Goal: Task Accomplishment & Management: Manage account settings

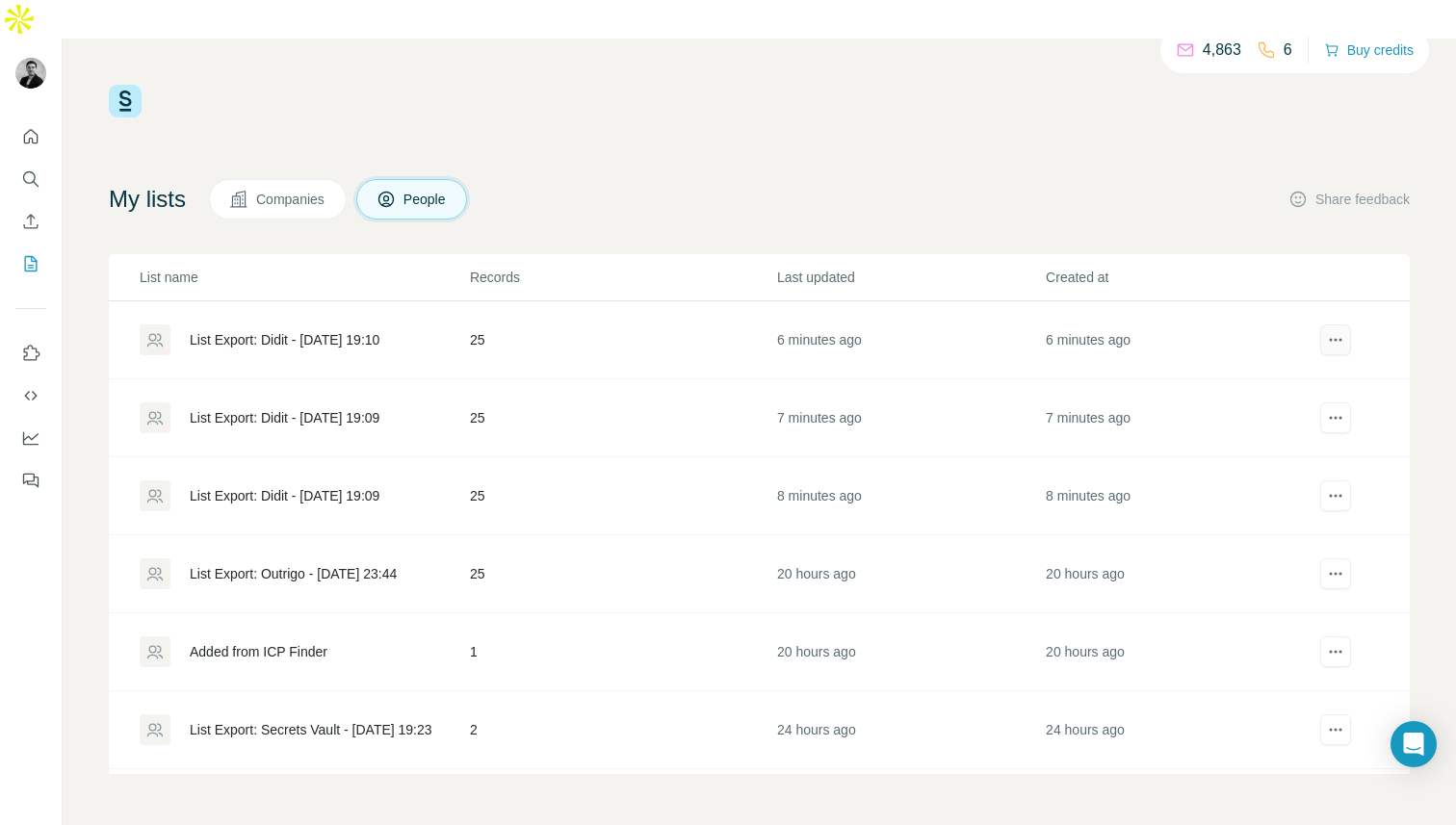
click at [1335, 330] on icon "actions" at bounding box center [1336, 340] width 20 height 20
click at [1298, 370] on div "Delete list" at bounding box center [1271, 375] width 239 height 34
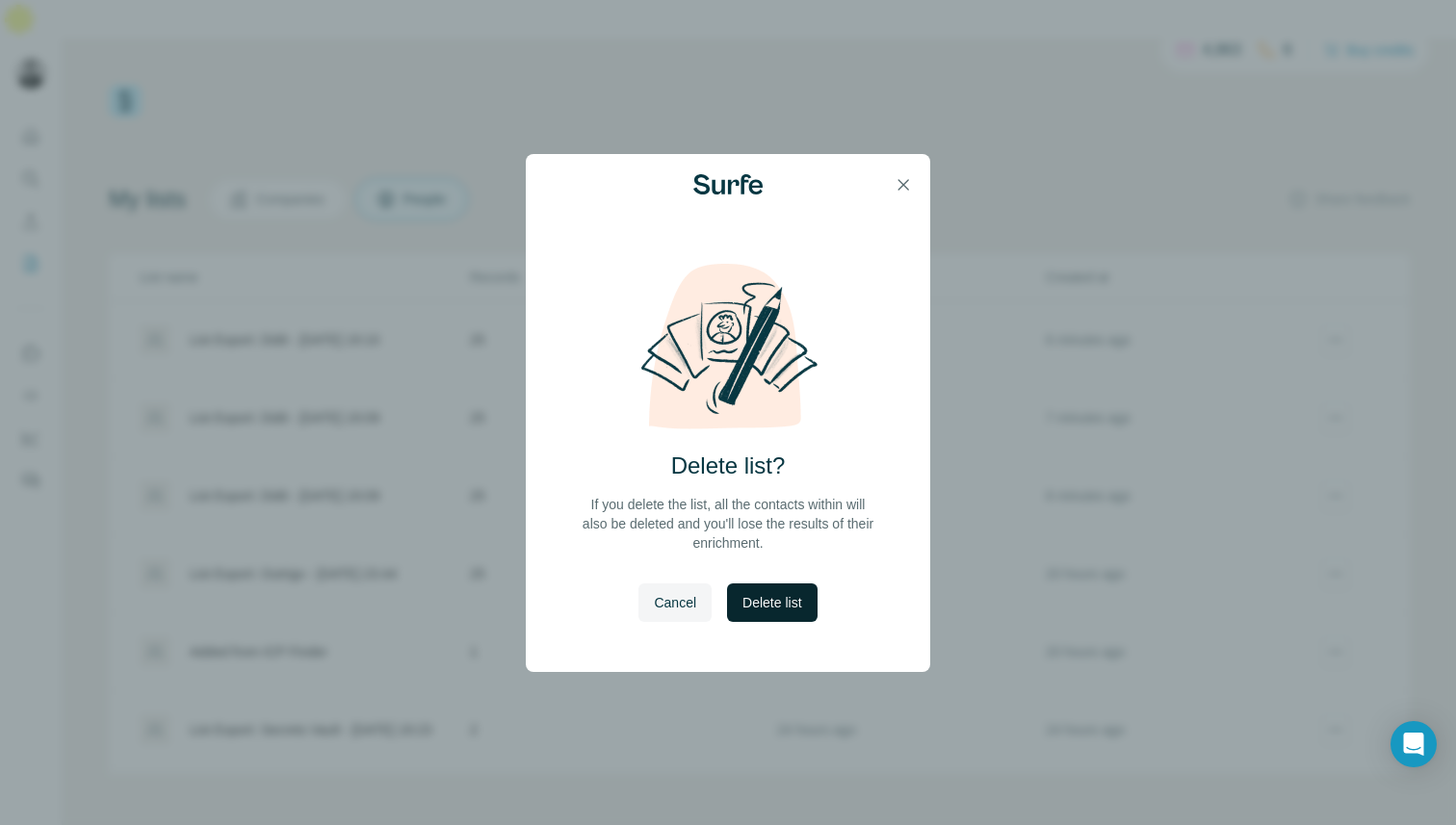
click at [792, 596] on span "Delete list" at bounding box center [772, 603] width 59 height 20
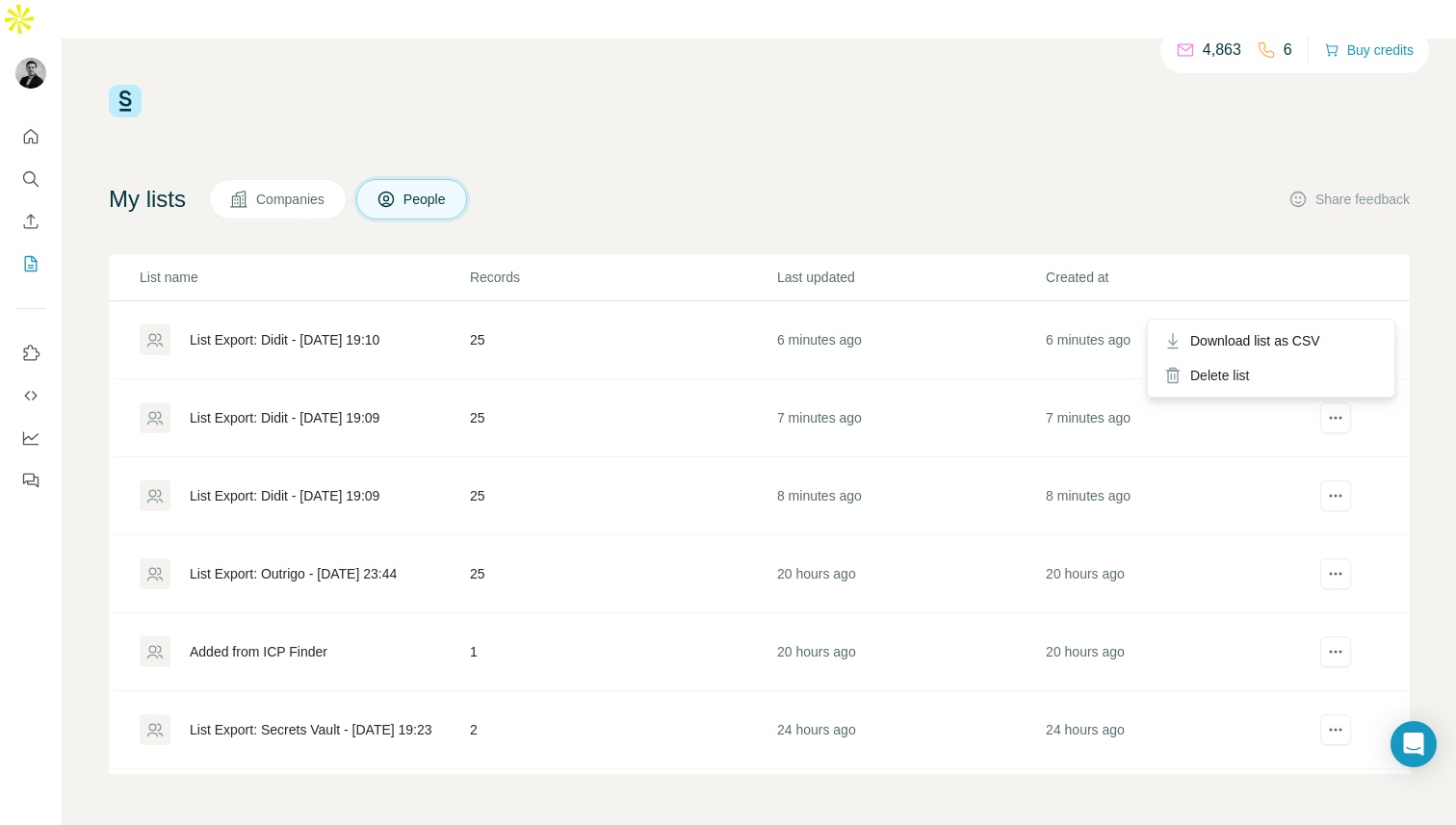
click at [1335, 324] on div at bounding box center [1335, 341] width 41 height 34
click at [1336, 330] on icon "actions" at bounding box center [1336, 340] width 20 height 20
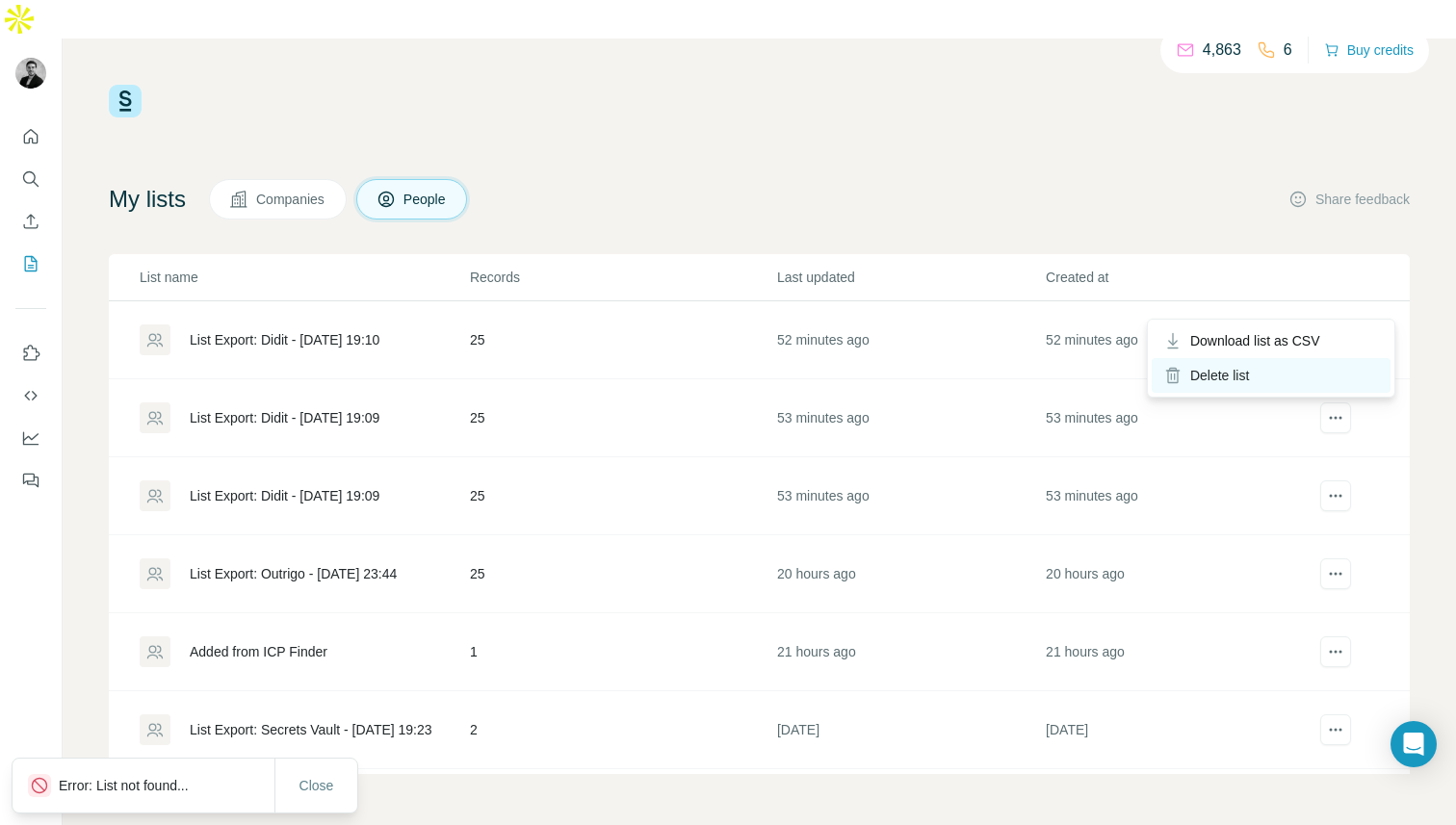
click at [1260, 378] on div "Delete list" at bounding box center [1271, 375] width 239 height 34
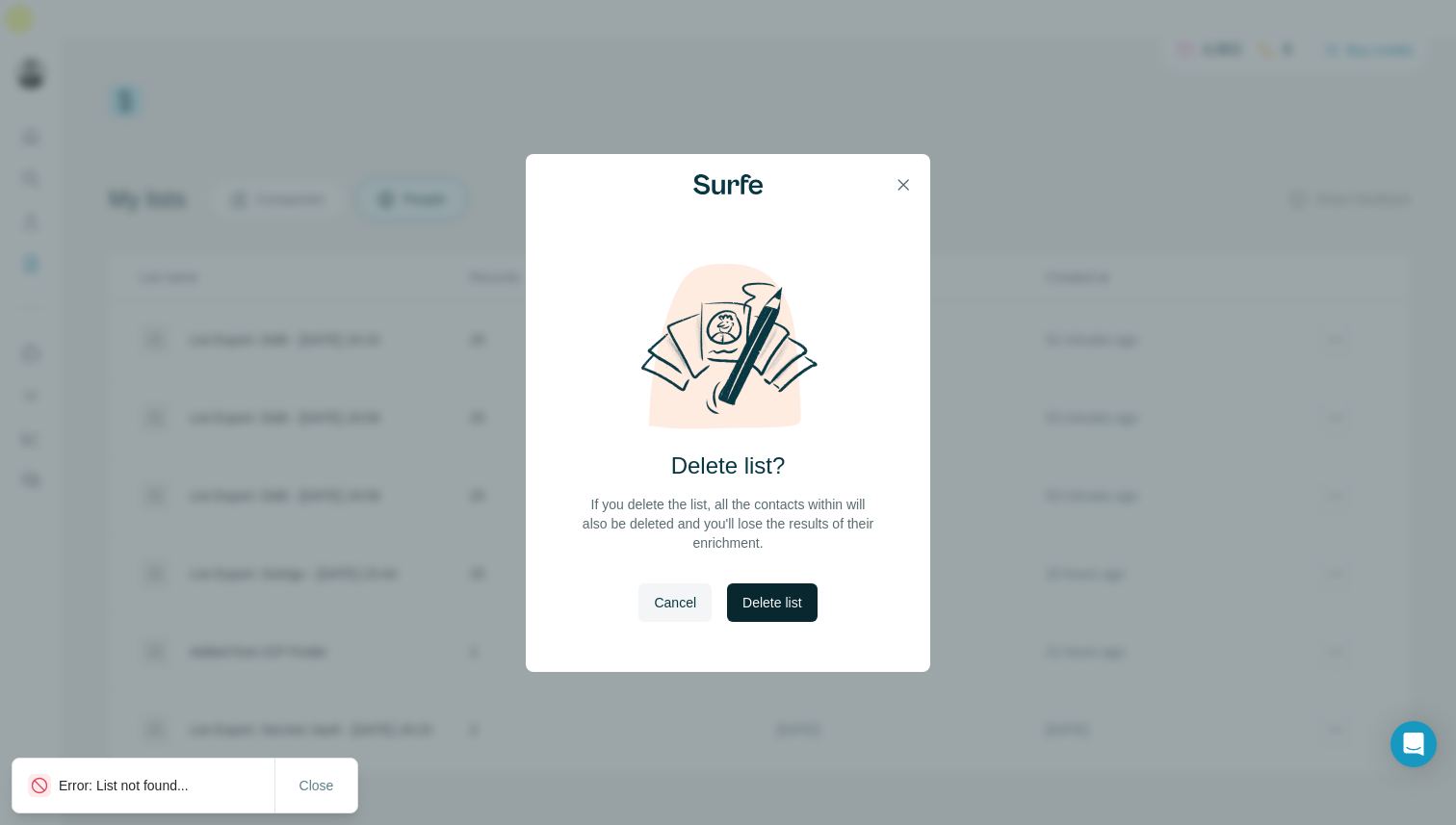
click at [795, 604] on span "Delete list" at bounding box center [772, 603] width 59 height 20
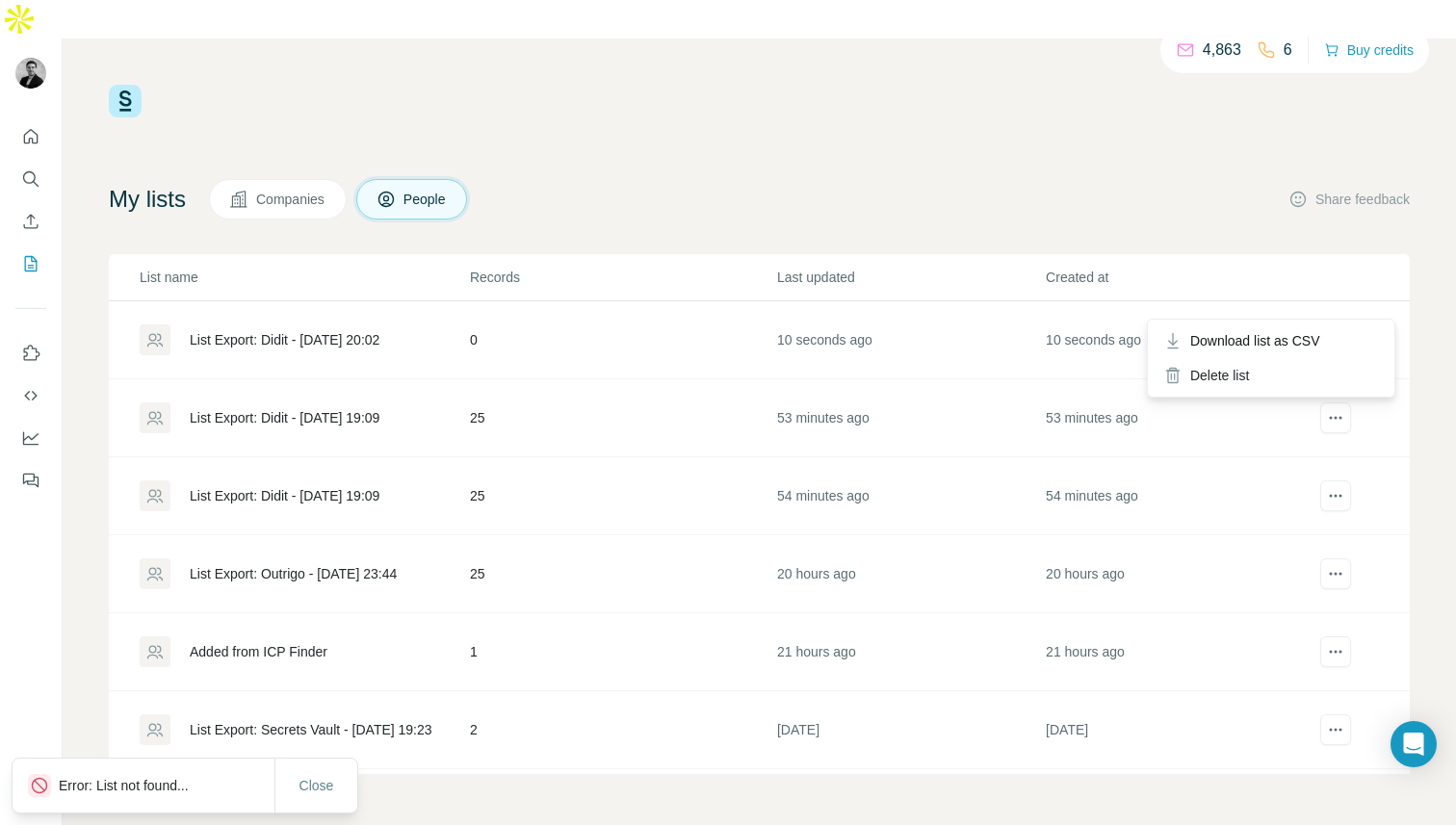
click at [1330, 339] on icon "actions" at bounding box center [1330, 340] width 3 height 3
click at [1259, 374] on div "Delete list" at bounding box center [1271, 375] width 239 height 34
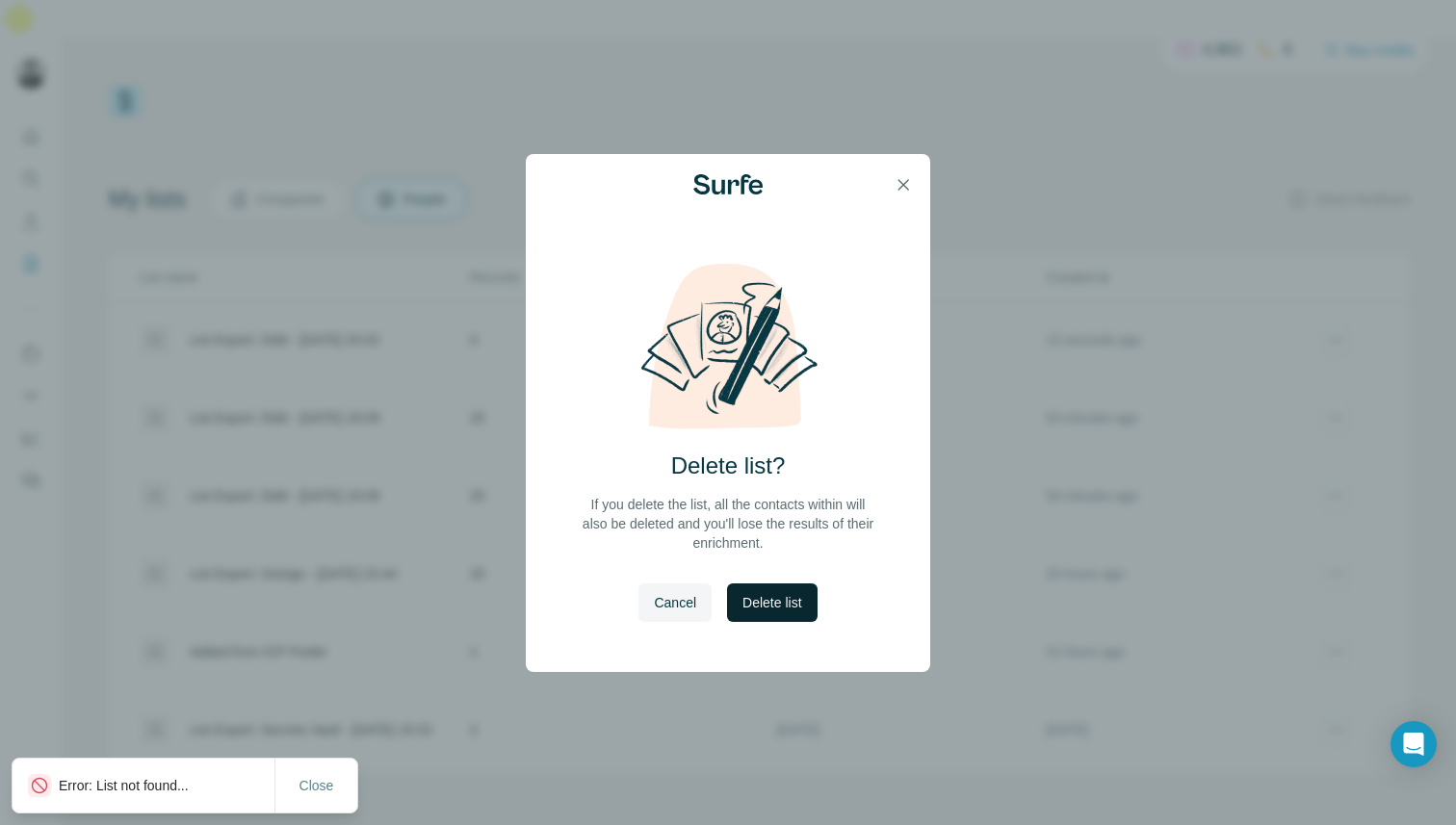
click at [795, 591] on button "Delete list" at bounding box center [771, 602] width 90 height 38
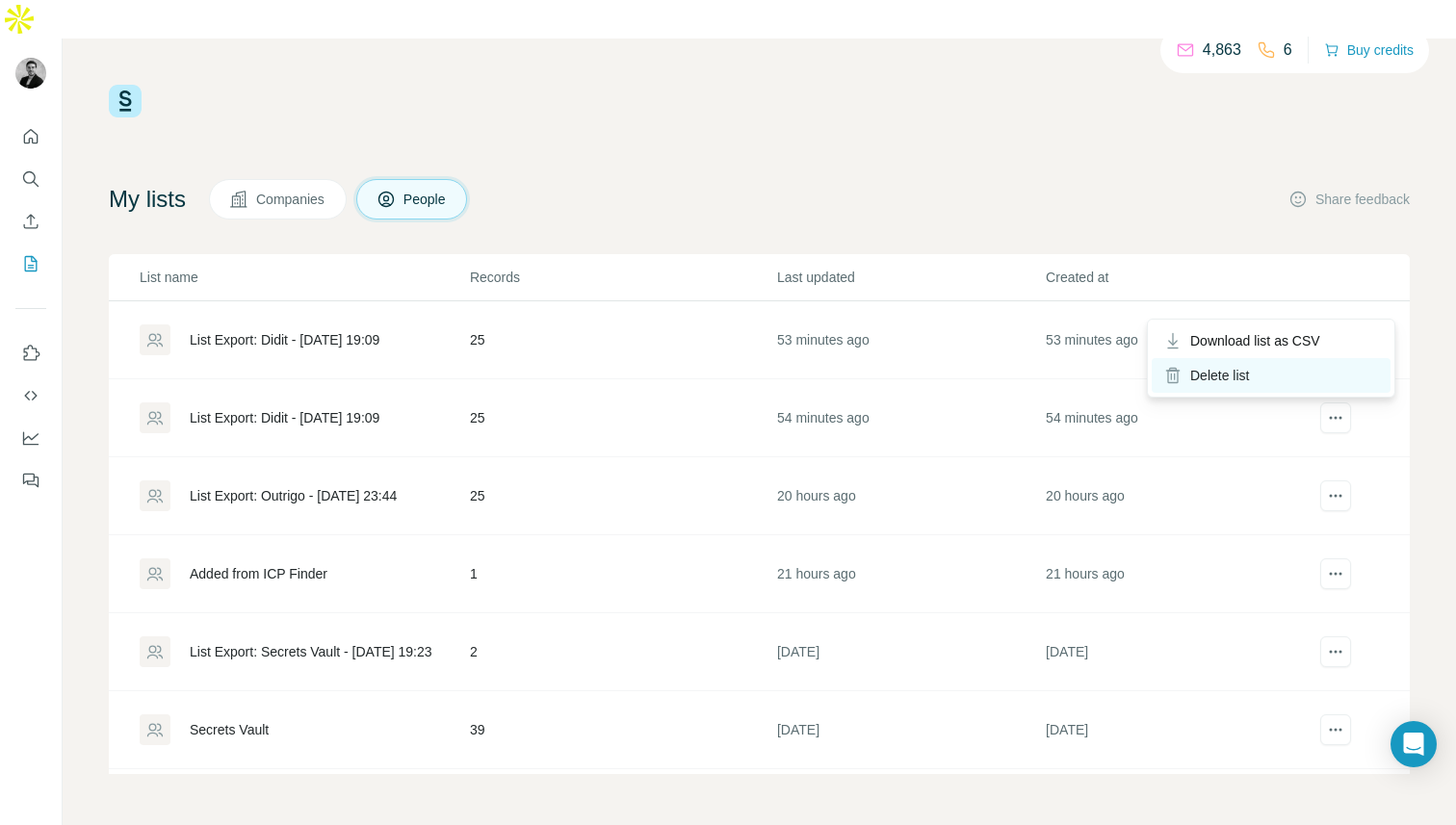
click at [1252, 371] on div "Delete list" at bounding box center [1271, 375] width 239 height 34
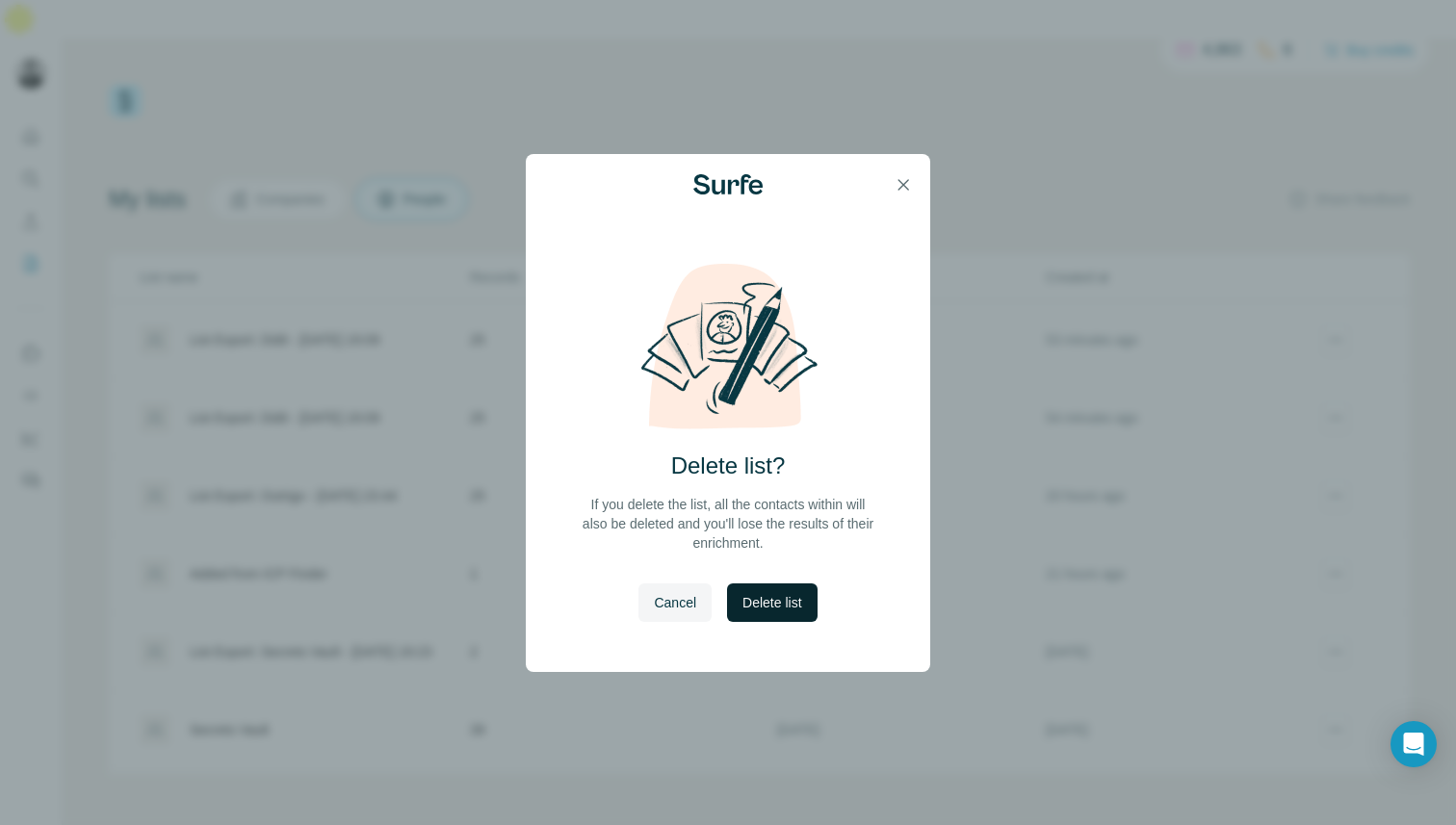
click at [761, 600] on span "Delete list" at bounding box center [772, 603] width 59 height 20
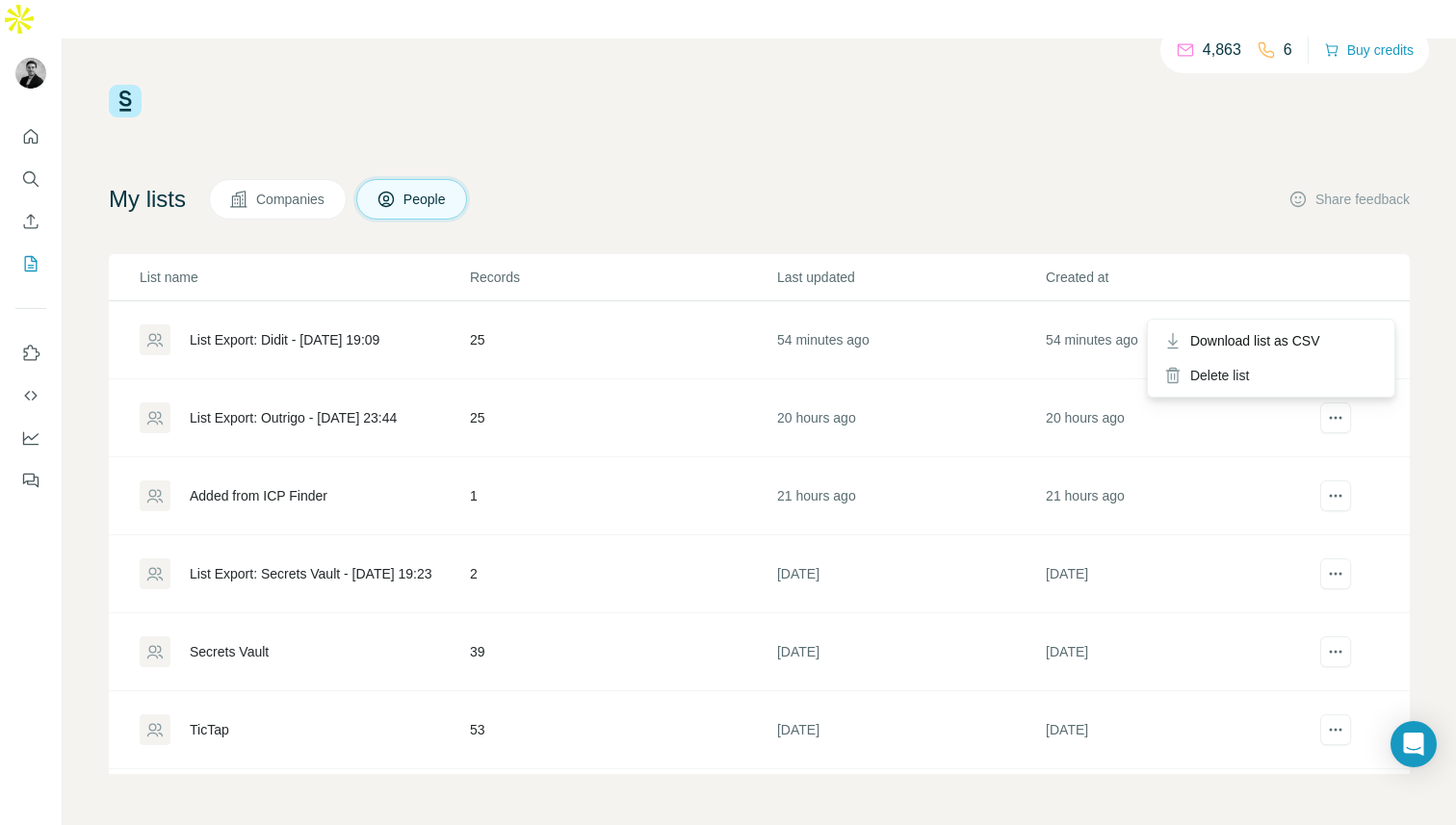
click at [1351, 324] on div at bounding box center [1335, 339] width 41 height 31
click at [1255, 370] on div "Delete list" at bounding box center [1271, 375] width 239 height 34
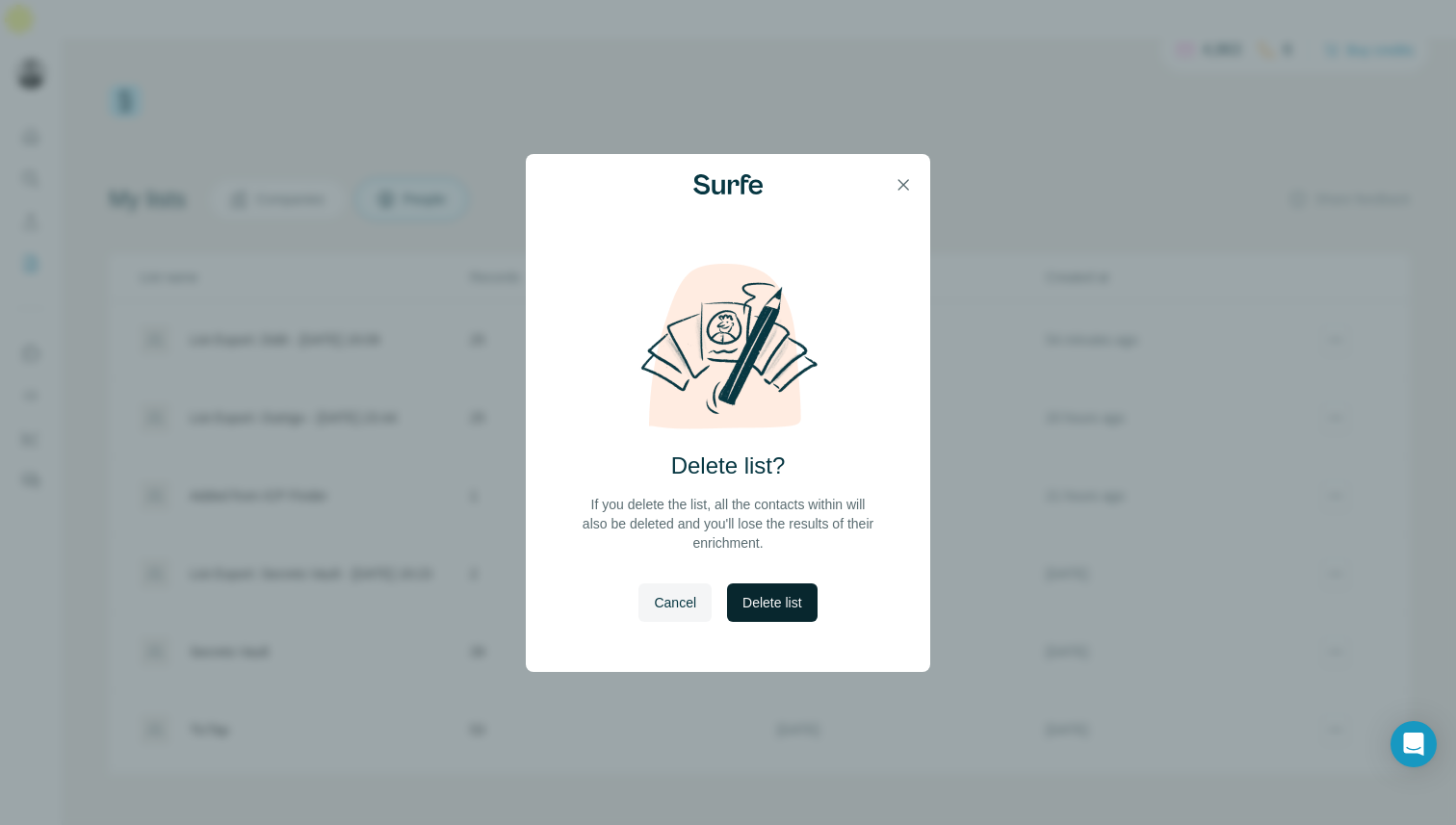
click at [804, 598] on button "Delete list" at bounding box center [771, 602] width 90 height 38
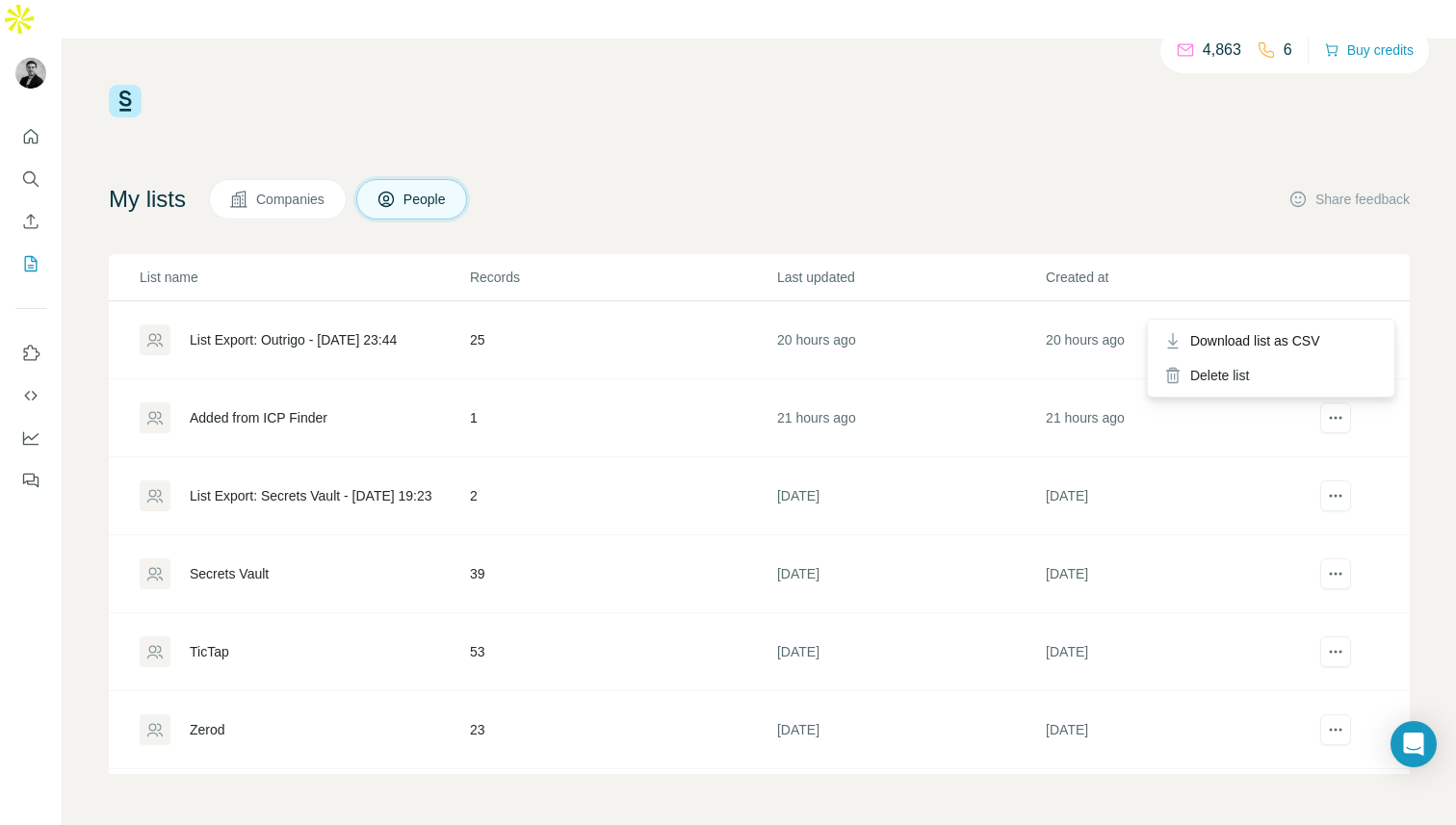
click at [1333, 330] on icon "actions" at bounding box center [1336, 340] width 20 height 20
click at [1225, 380] on div "Delete list" at bounding box center [1271, 375] width 239 height 34
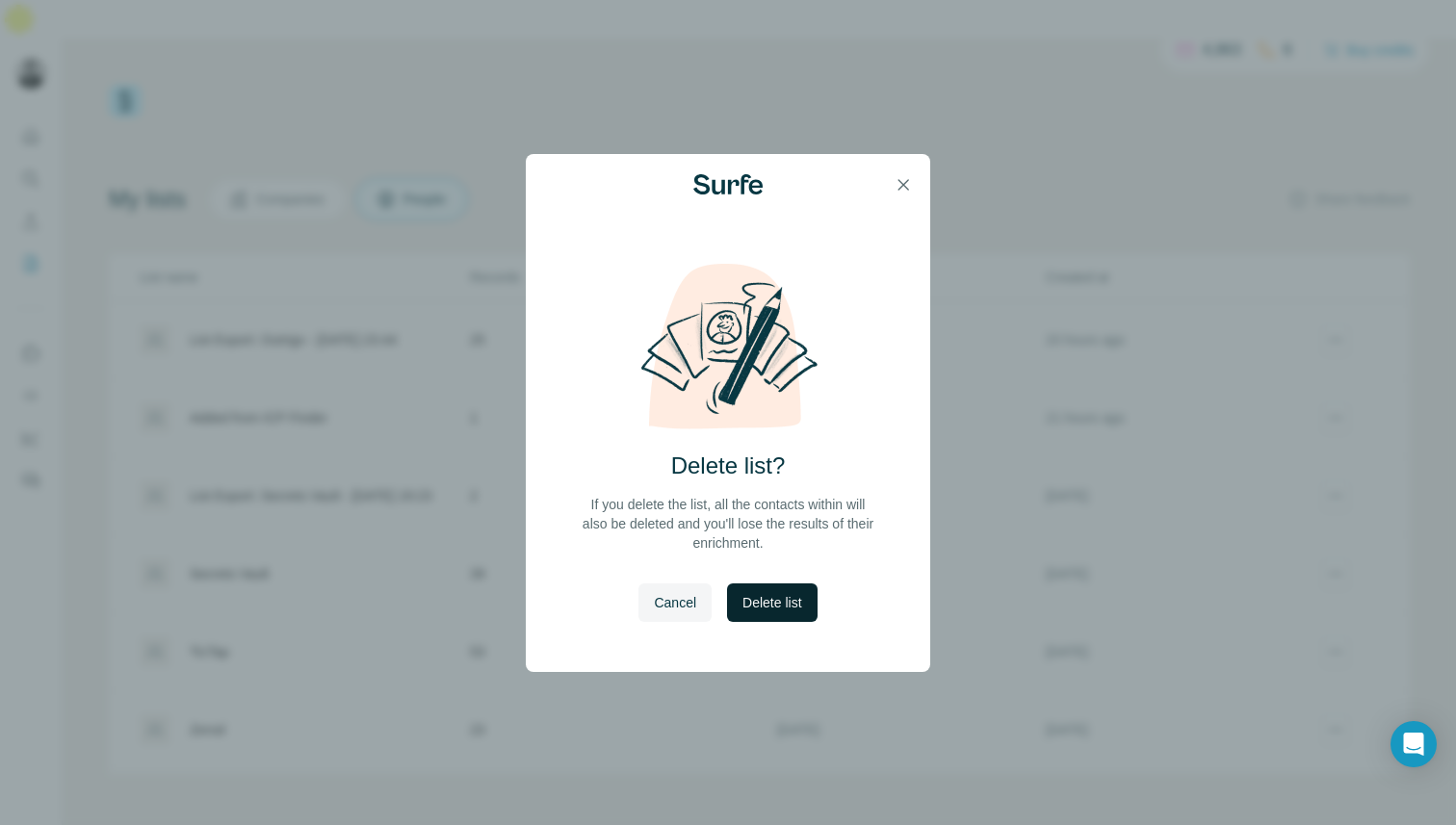
click at [797, 597] on span "Delete list" at bounding box center [772, 603] width 59 height 20
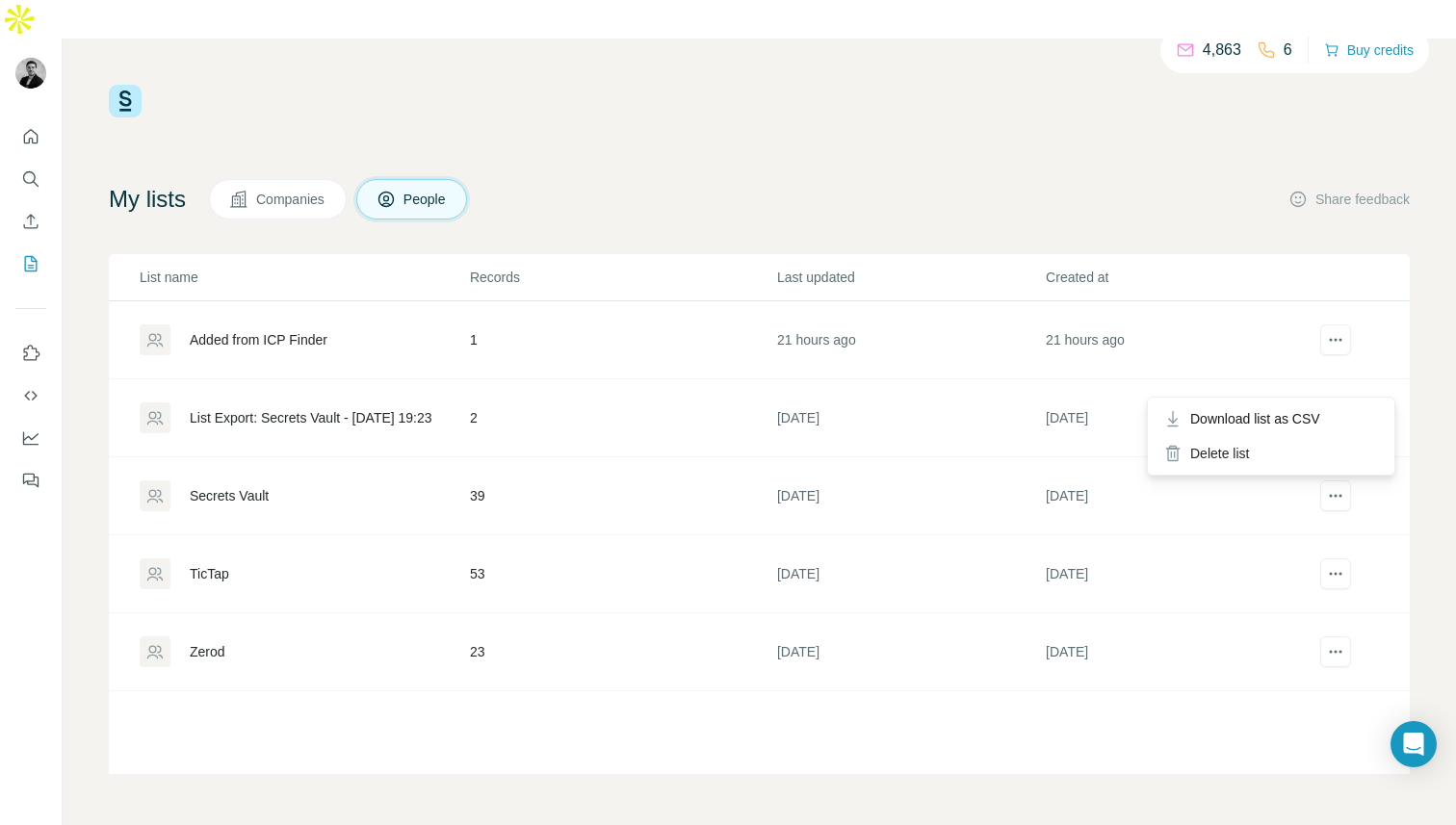
click at [1324, 396] on div "Download list as CSV Delete list" at bounding box center [1271, 436] width 248 height 79
click at [1262, 455] on div "Delete list" at bounding box center [1271, 452] width 239 height 34
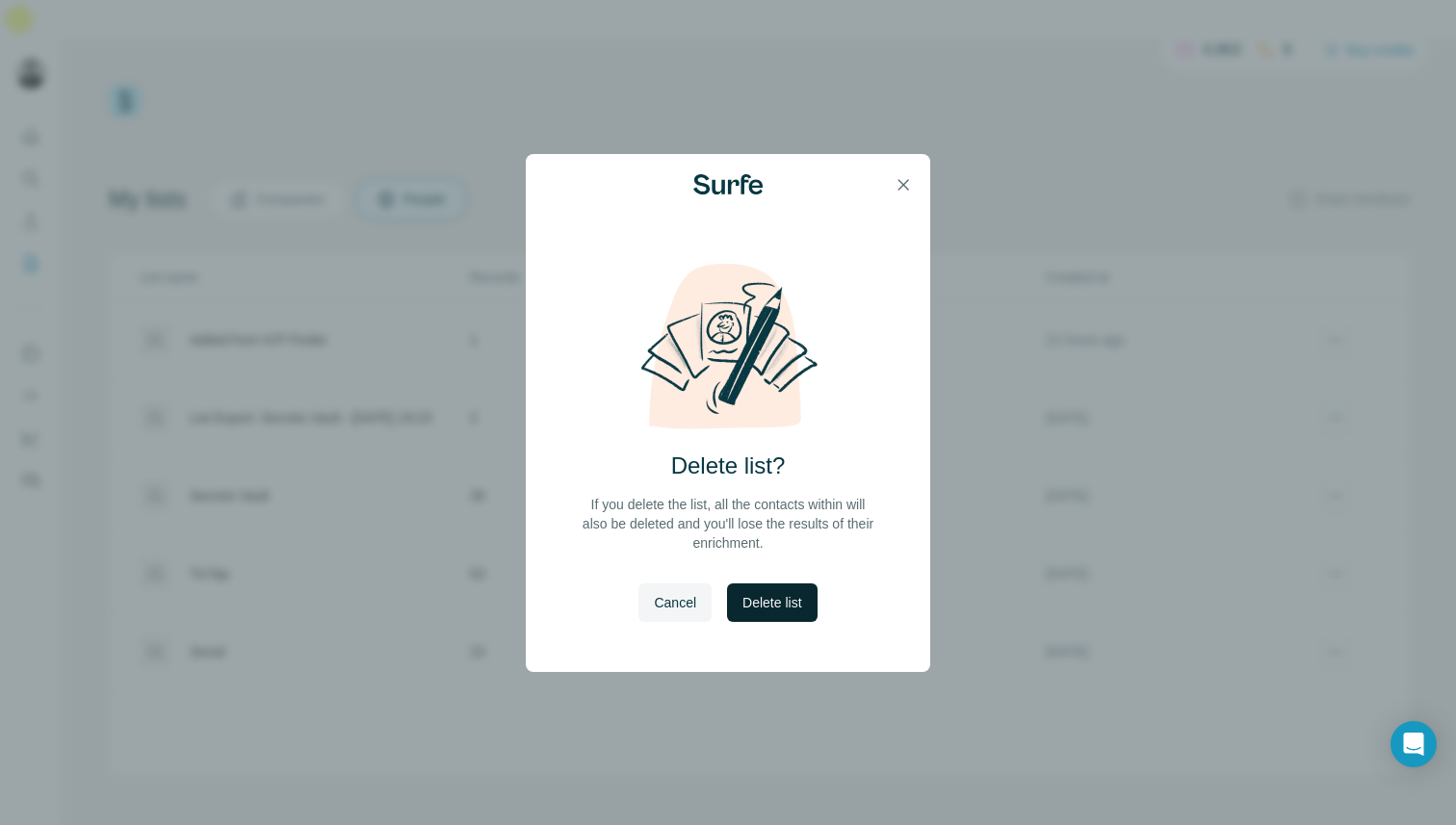
click at [783, 599] on span "Delete list" at bounding box center [772, 603] width 59 height 20
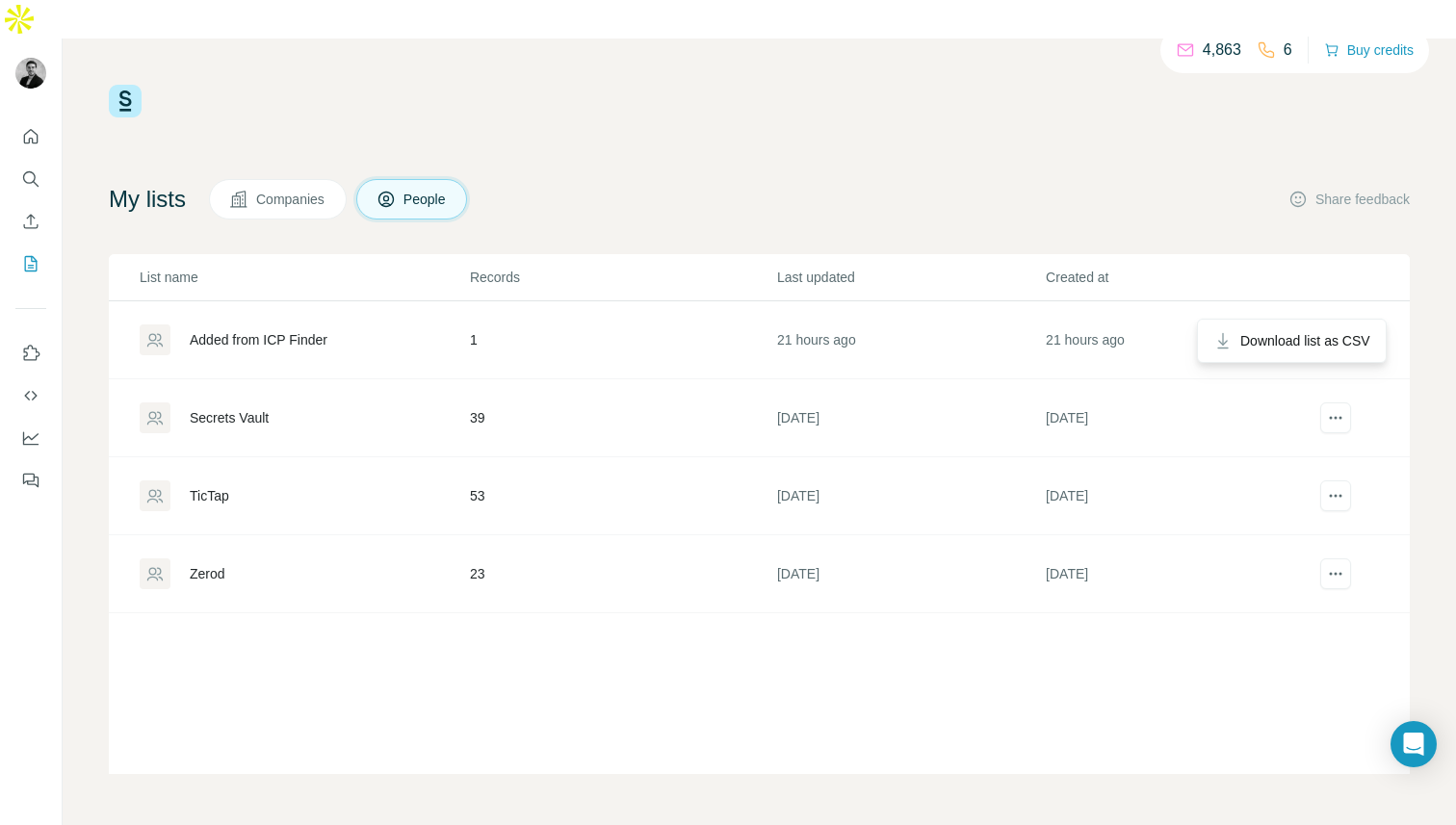
click at [1341, 330] on icon "actions" at bounding box center [1336, 340] width 20 height 20
click at [1337, 324] on button "actions" at bounding box center [1335, 339] width 31 height 31
click at [1196, 315] on td "21 hours ago" at bounding box center [1179, 340] width 268 height 78
click at [1338, 330] on icon "actions" at bounding box center [1336, 340] width 20 height 20
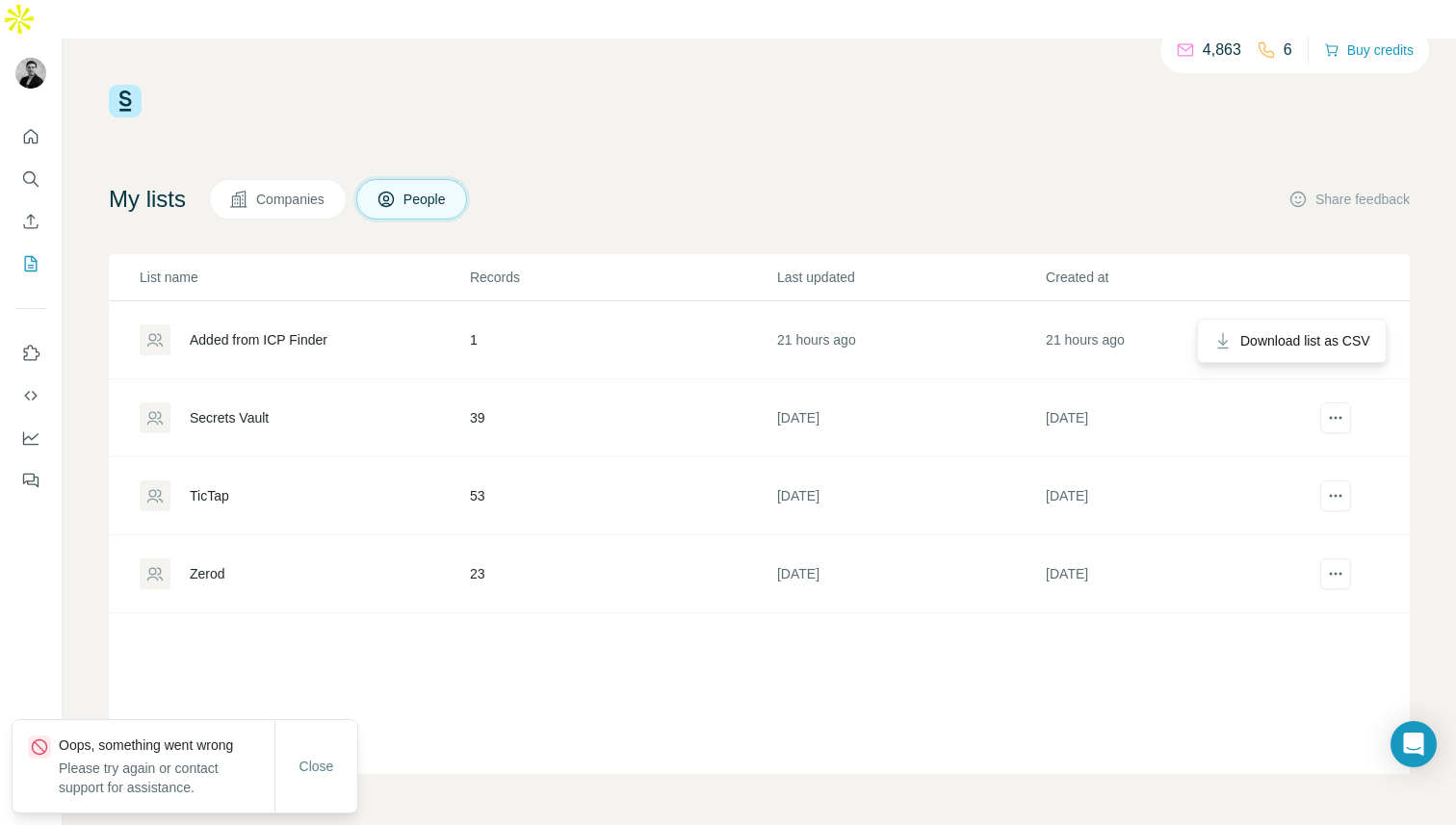
click at [1349, 324] on button "actions" at bounding box center [1335, 339] width 31 height 31
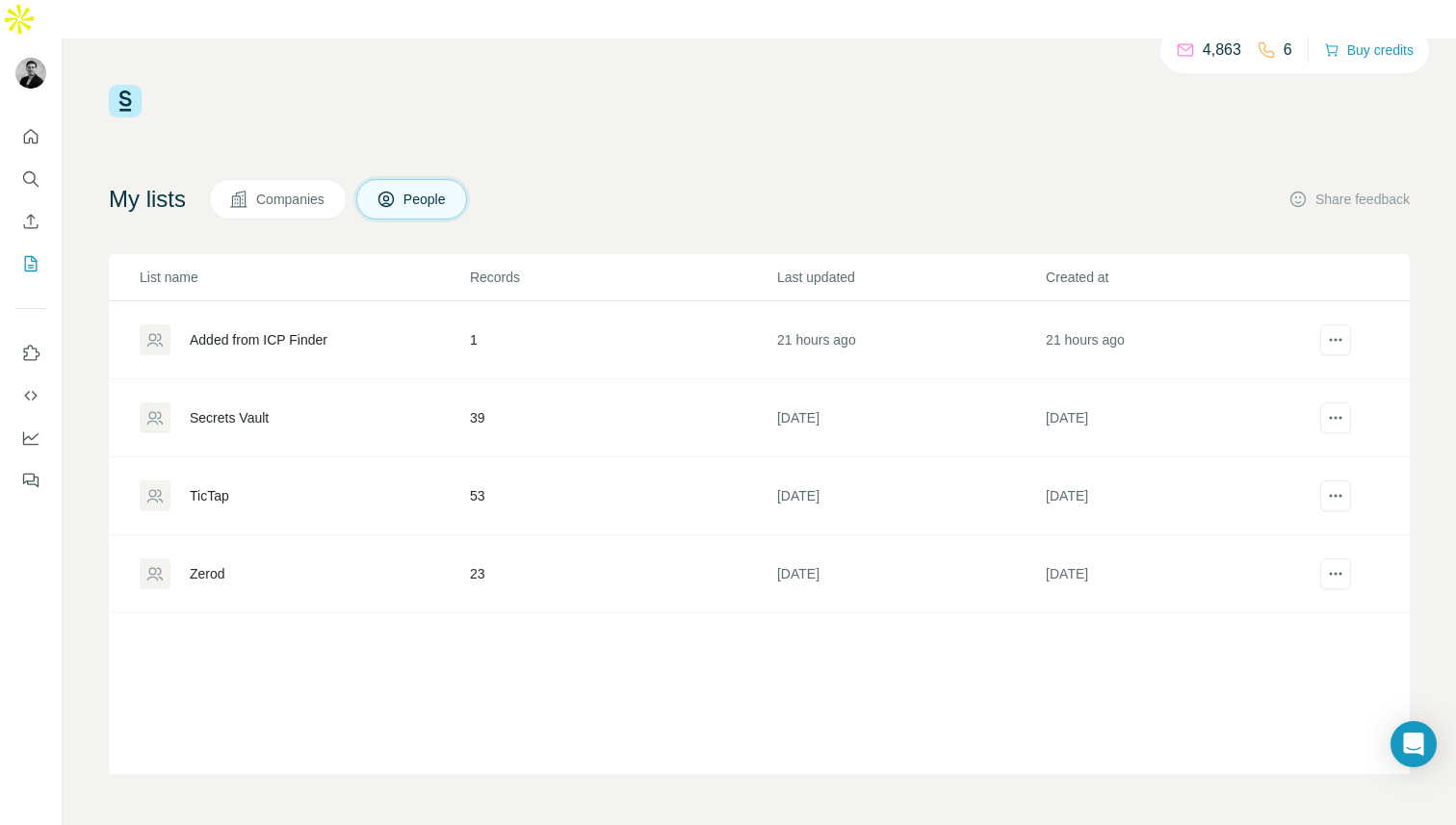
click at [1284, 179] on div "My lists Companies People Share feedback" at bounding box center [758, 199] width 1300 height 40
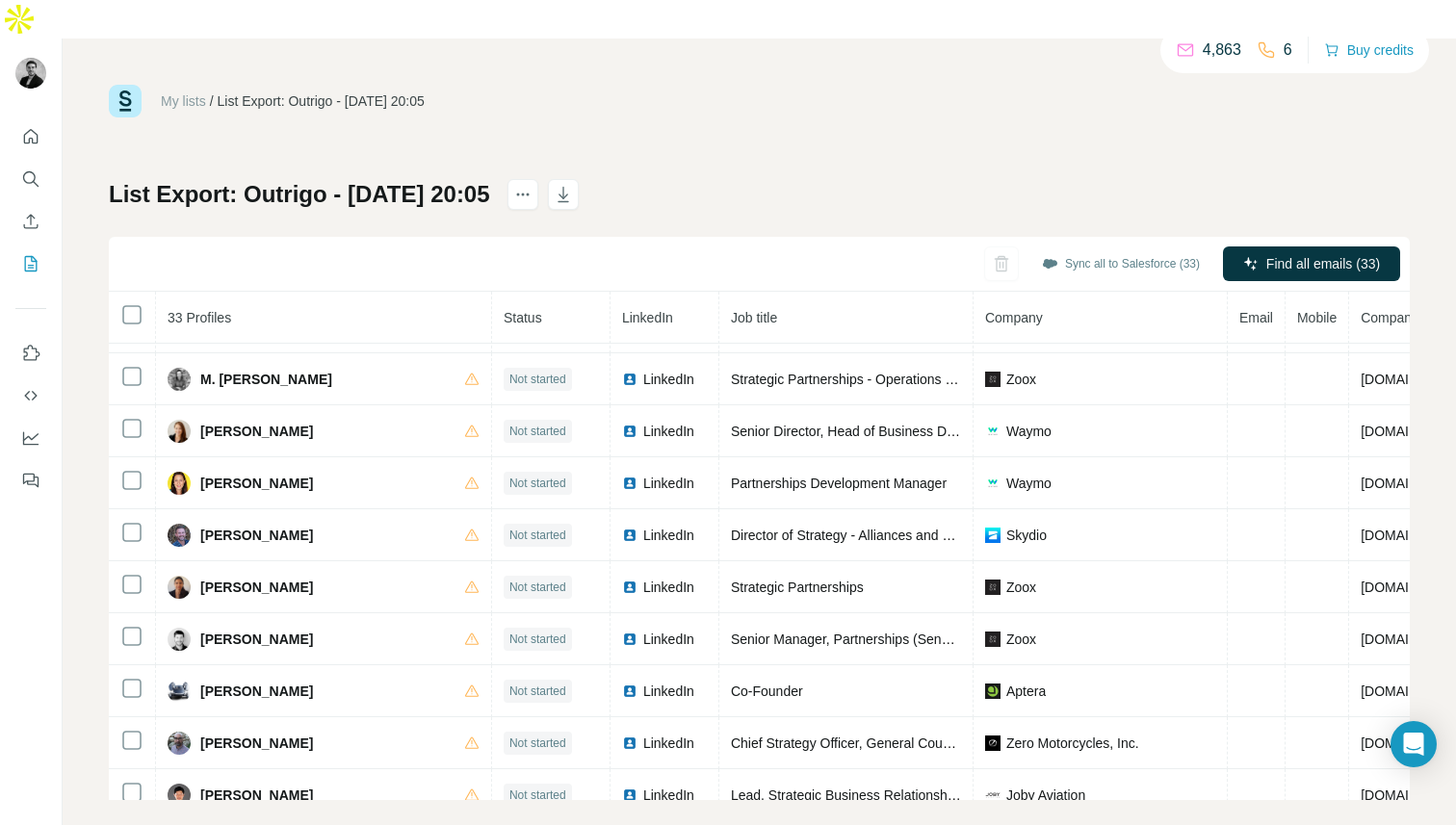
scroll to position [1259, 0]
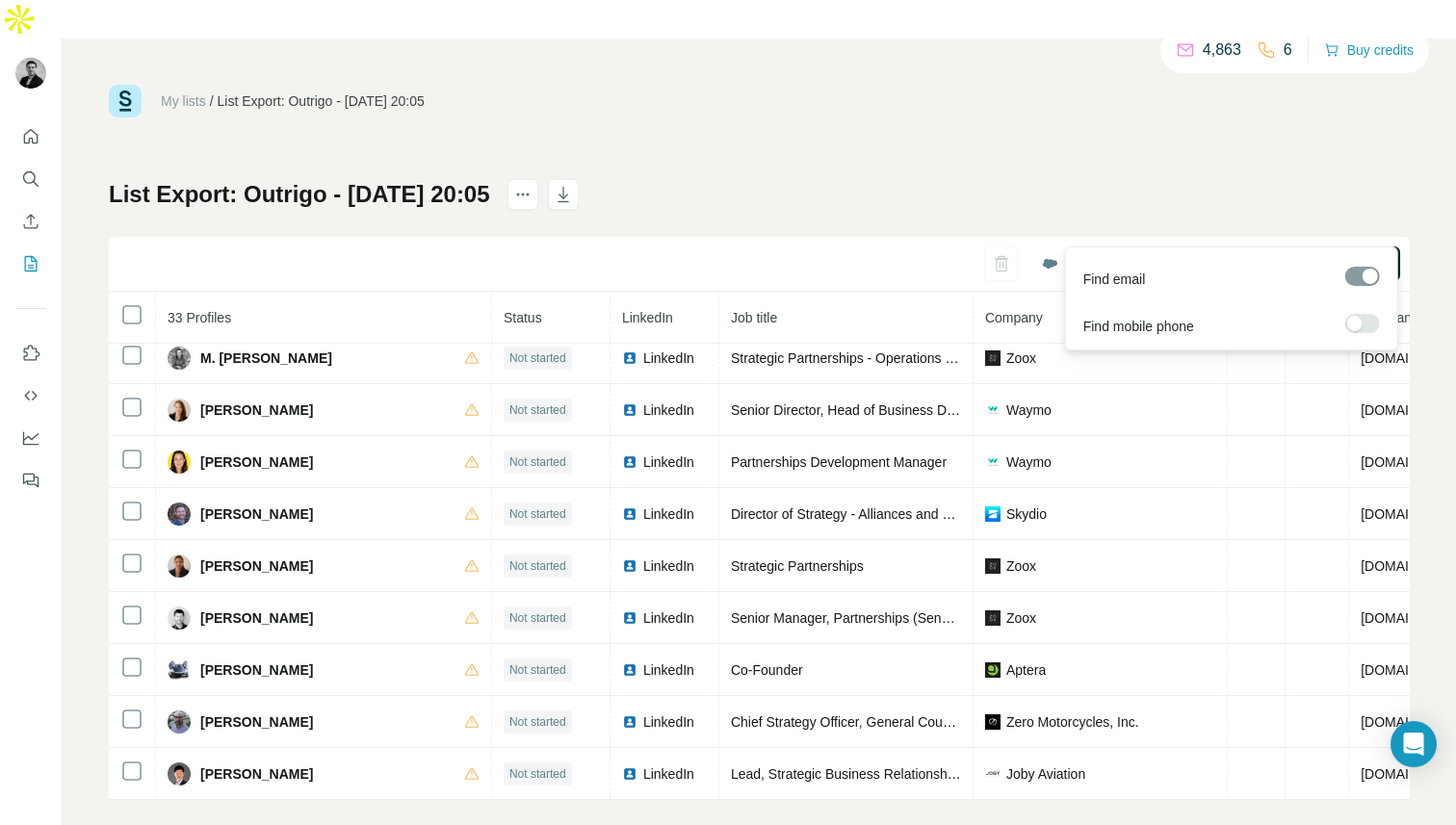
click at [1332, 254] on span "Find all emails (33)" at bounding box center [1322, 264] width 113 height 20
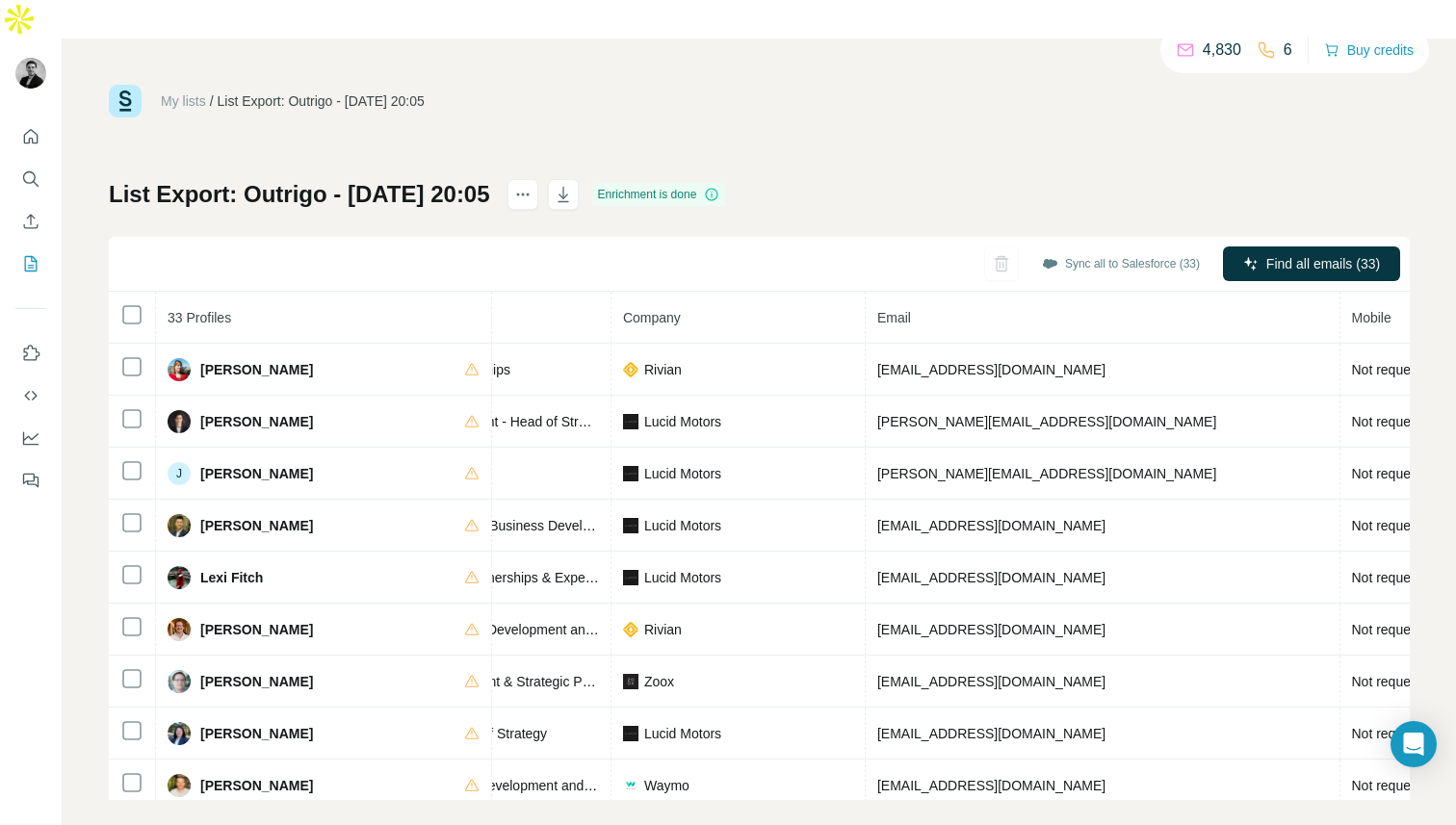
scroll to position [0, 381]
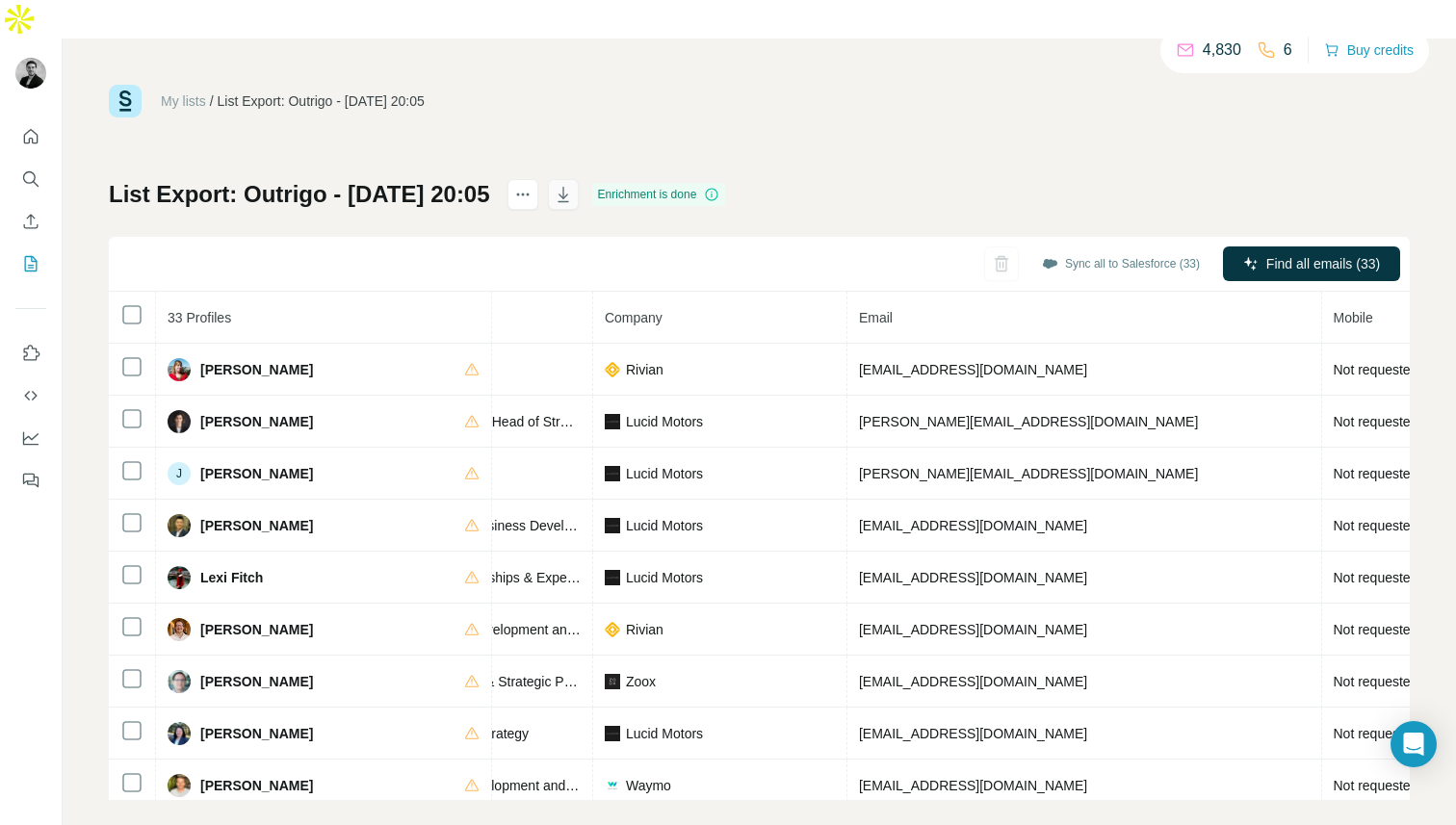
click at [573, 185] on icon "button" at bounding box center [564, 195] width 20 height 20
click at [1136, 85] on div "My lists / List Export: Outrigo - 15/08/2025 20:05 4,830 6 Buy credits" at bounding box center [758, 101] width 1300 height 33
click at [183, 94] on link "My lists" at bounding box center [183, 102] width 45 height 16
click at [186, 85] on div "My lists / List Export: Outrigo - 15/08/2025 20:05 4,830 6 Buy credits" at bounding box center [758, 101] width 1300 height 33
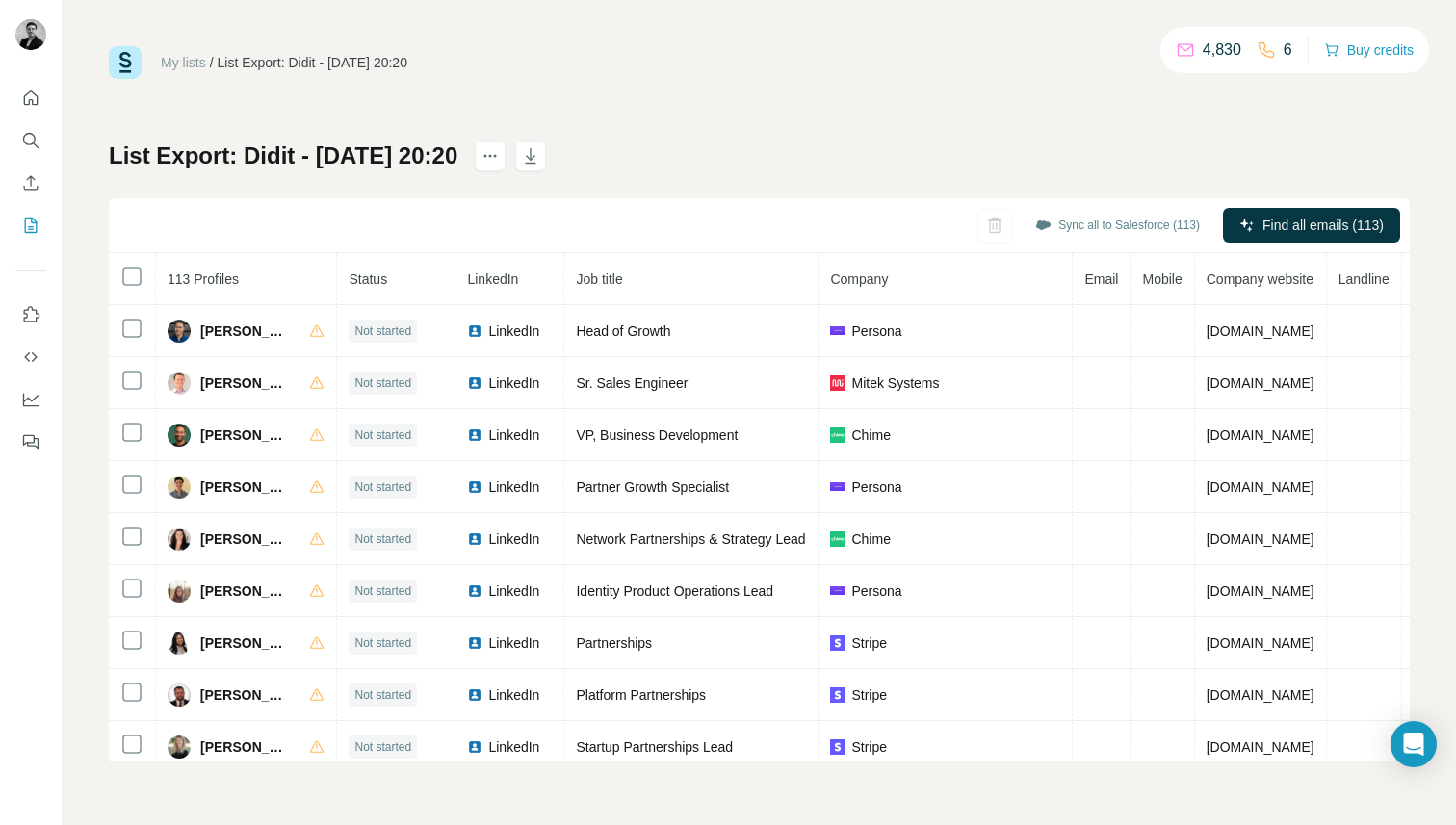
click at [457, 155] on h1 "List Export: Didit - [DATE] 20:20" at bounding box center [283, 156] width 349 height 31
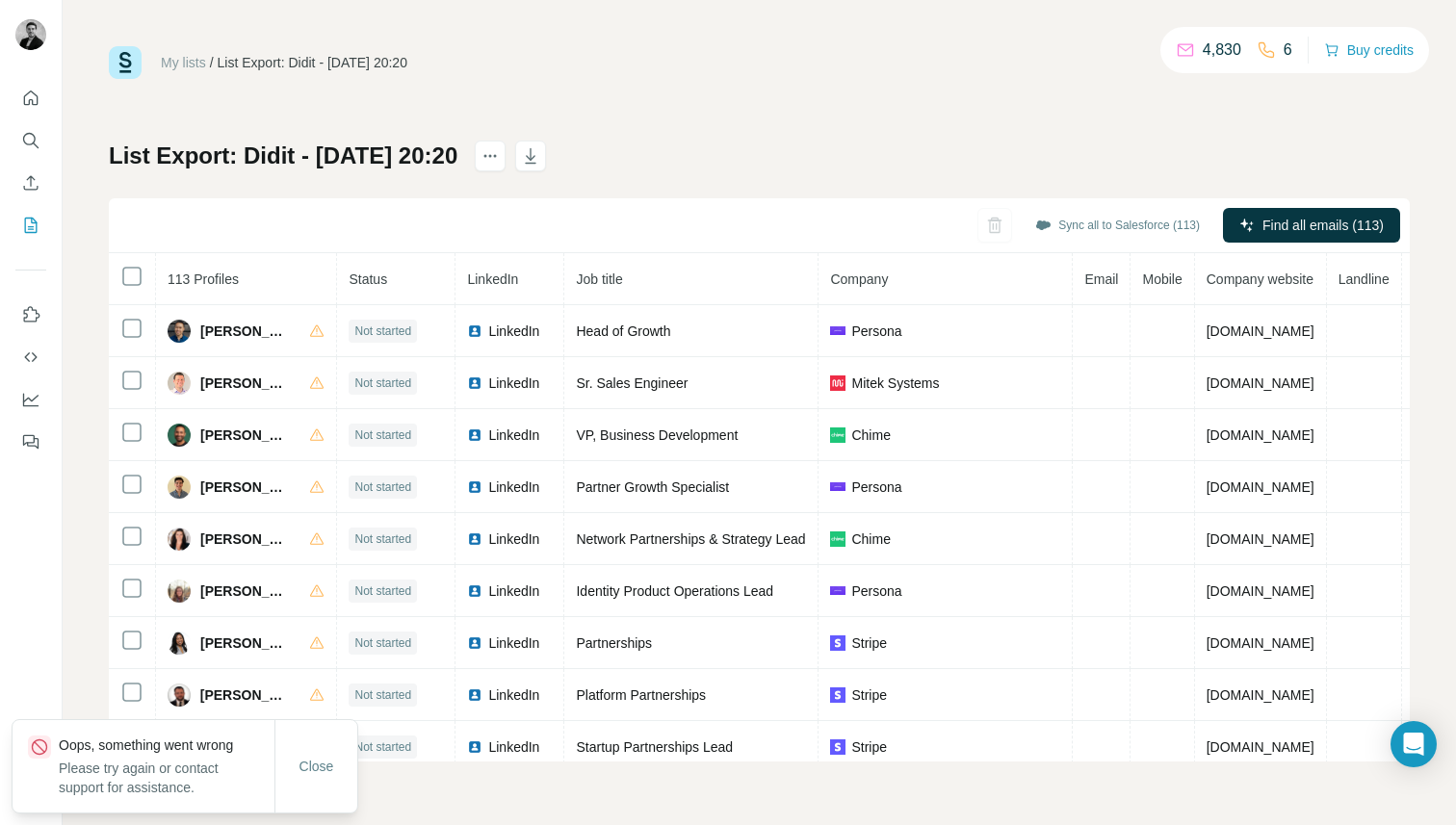
click at [457, 155] on h1 "List Export: Didit - [DATE] 20:20" at bounding box center [283, 156] width 349 height 31
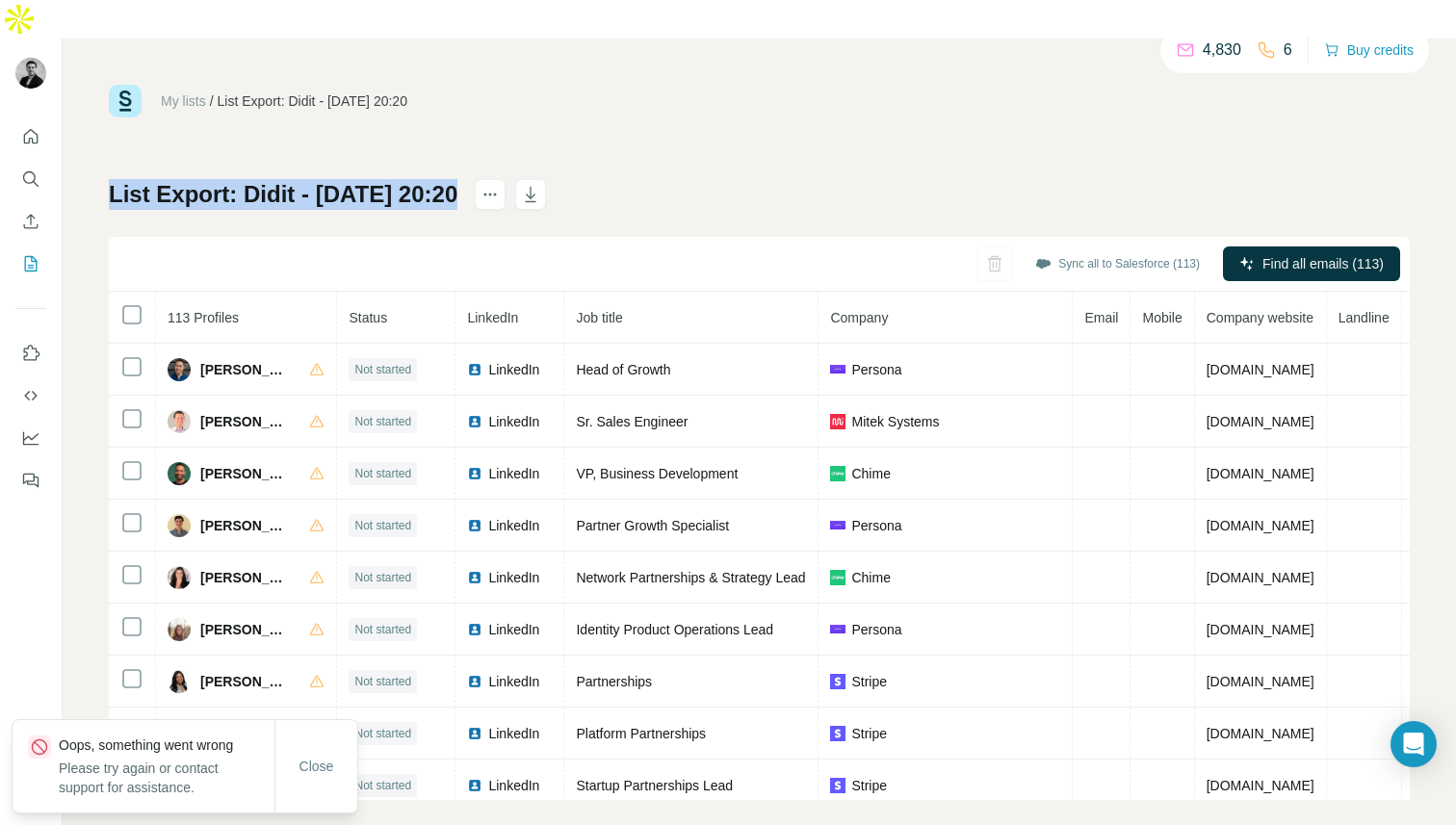
click at [457, 179] on h1 "List Export: Didit - [DATE] 20:20" at bounding box center [283, 194] width 349 height 31
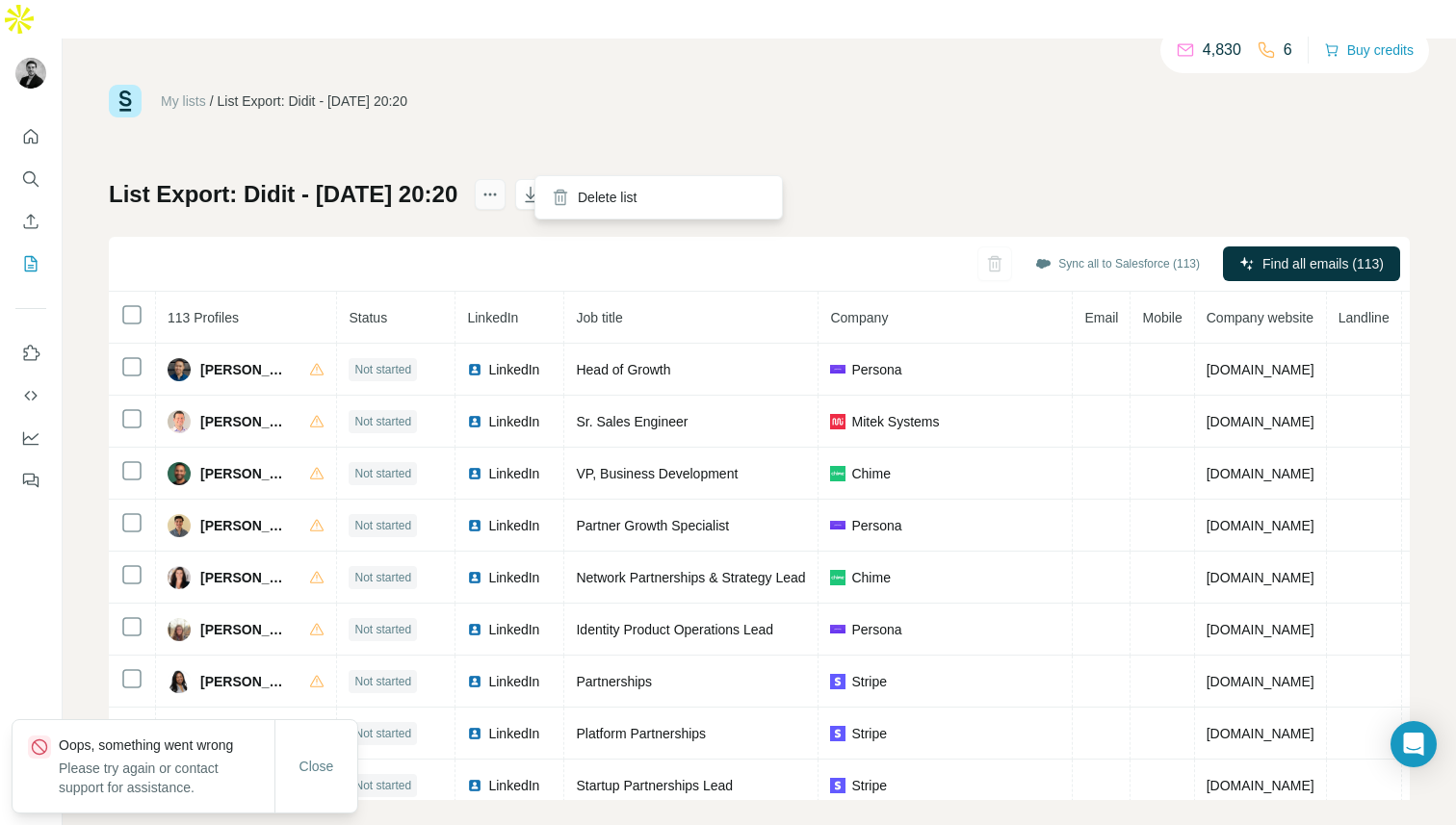
click at [500, 185] on icon "actions" at bounding box center [490, 195] width 20 height 20
click at [631, 96] on div "My lists / List Export: Didit - [DATE] 20:20 4,830 6 Buy credits List Export: D…" at bounding box center [758, 443] width 1300 height 716
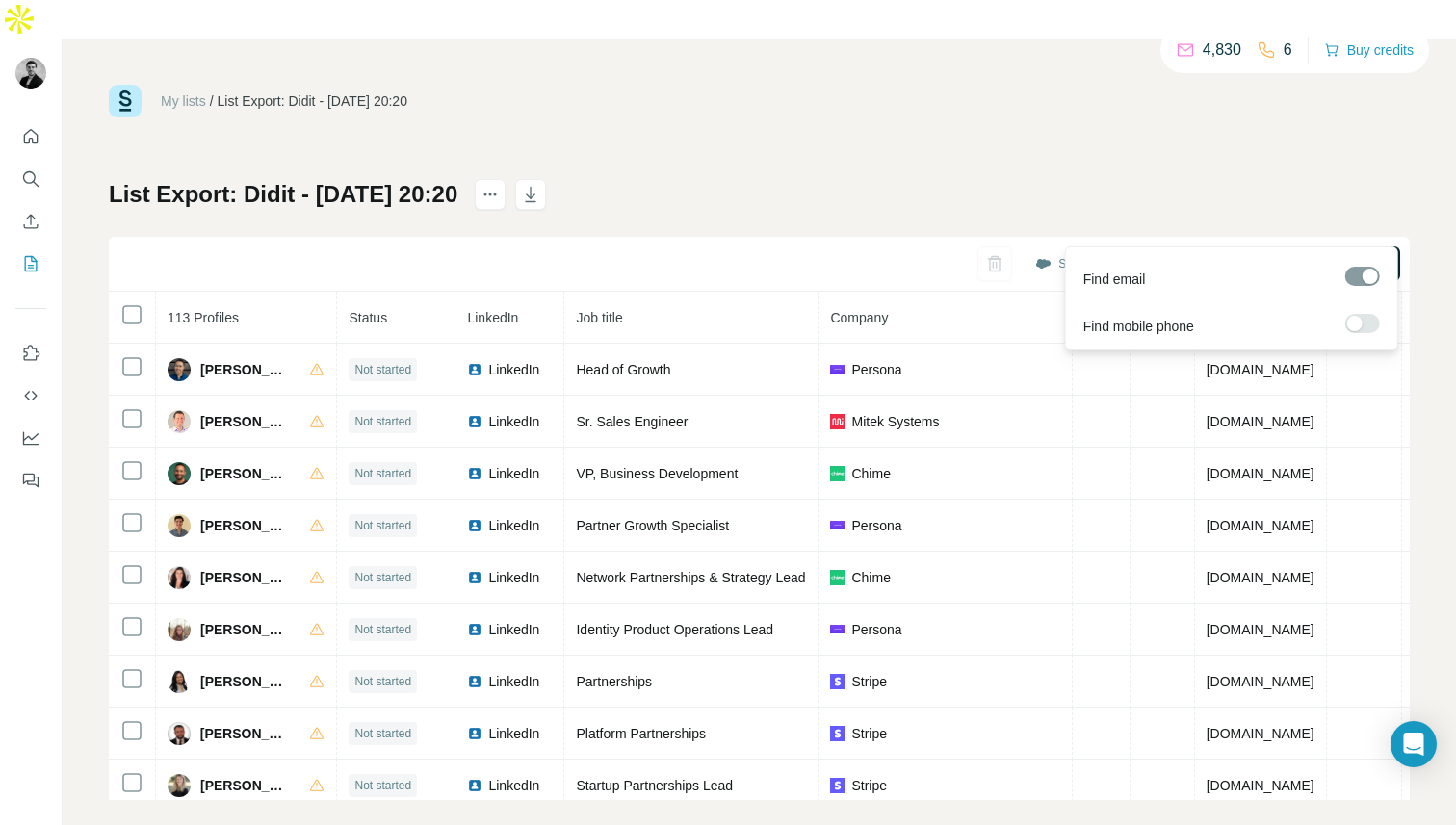
click at [1338, 254] on span "Find all emails (113)" at bounding box center [1322, 264] width 121 height 20
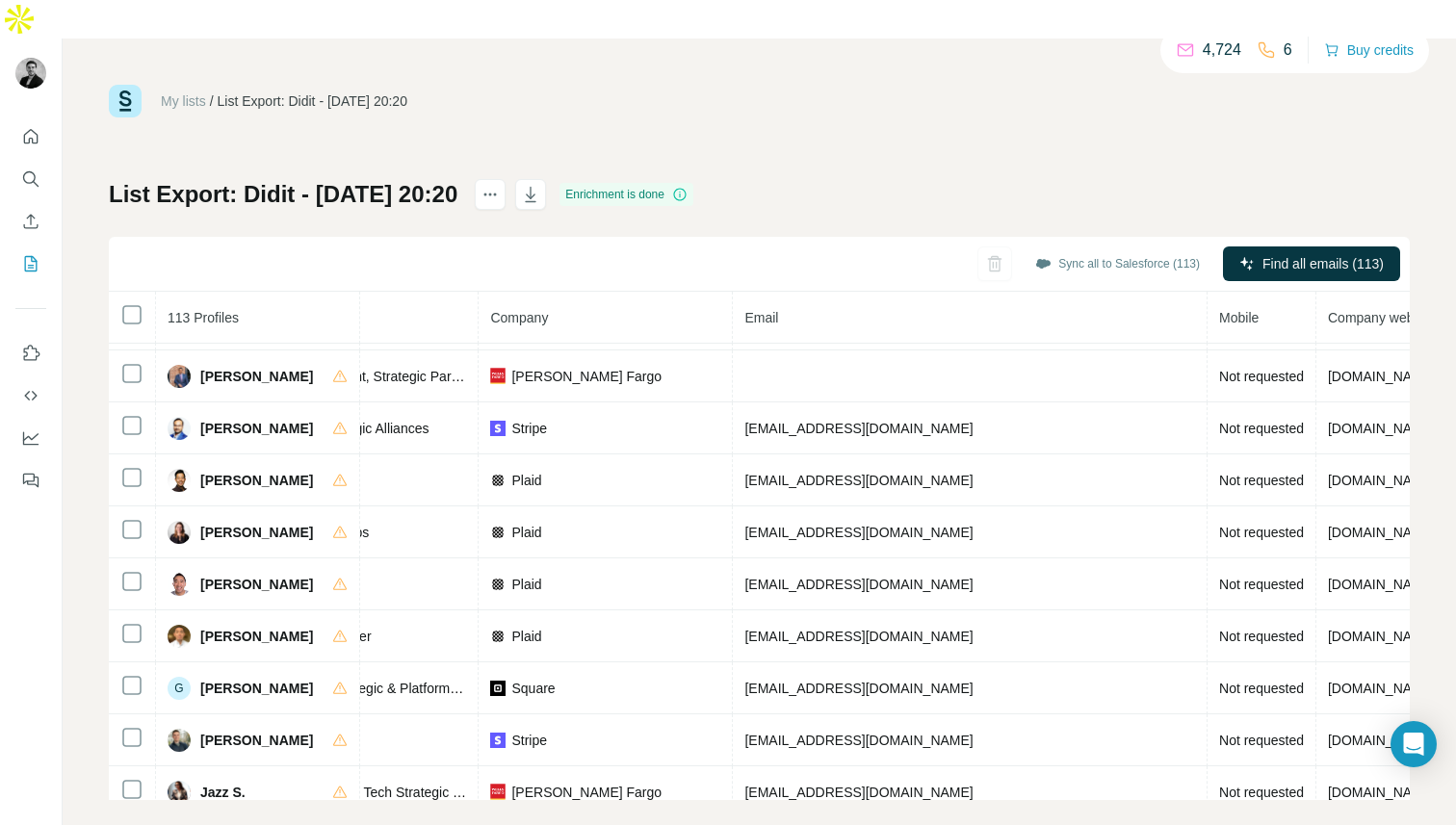
scroll to position [1103, 363]
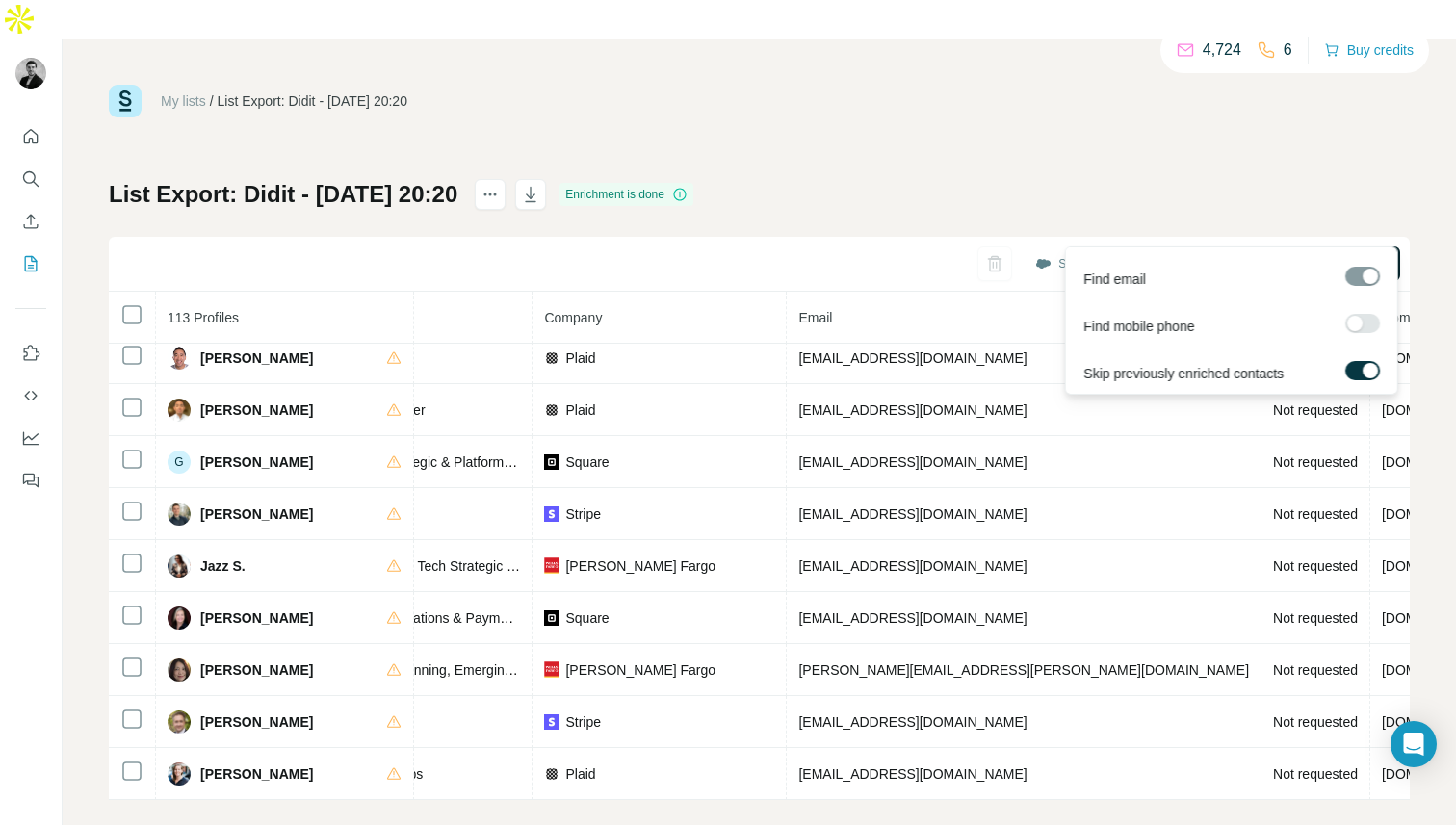
click at [1282, 254] on span "Find all emails (113)" at bounding box center [1322, 264] width 121 height 20
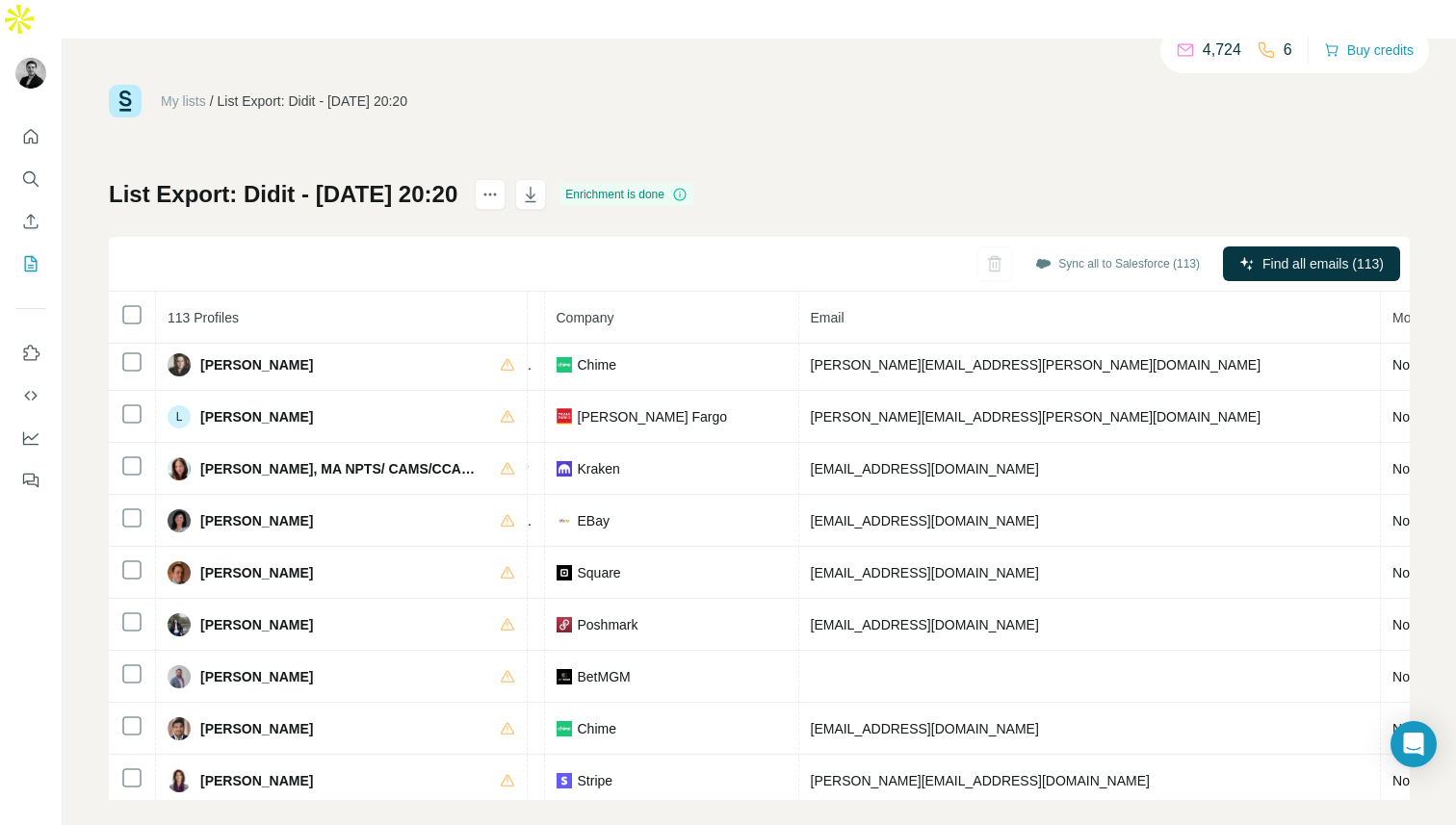
scroll to position [5261, 464]
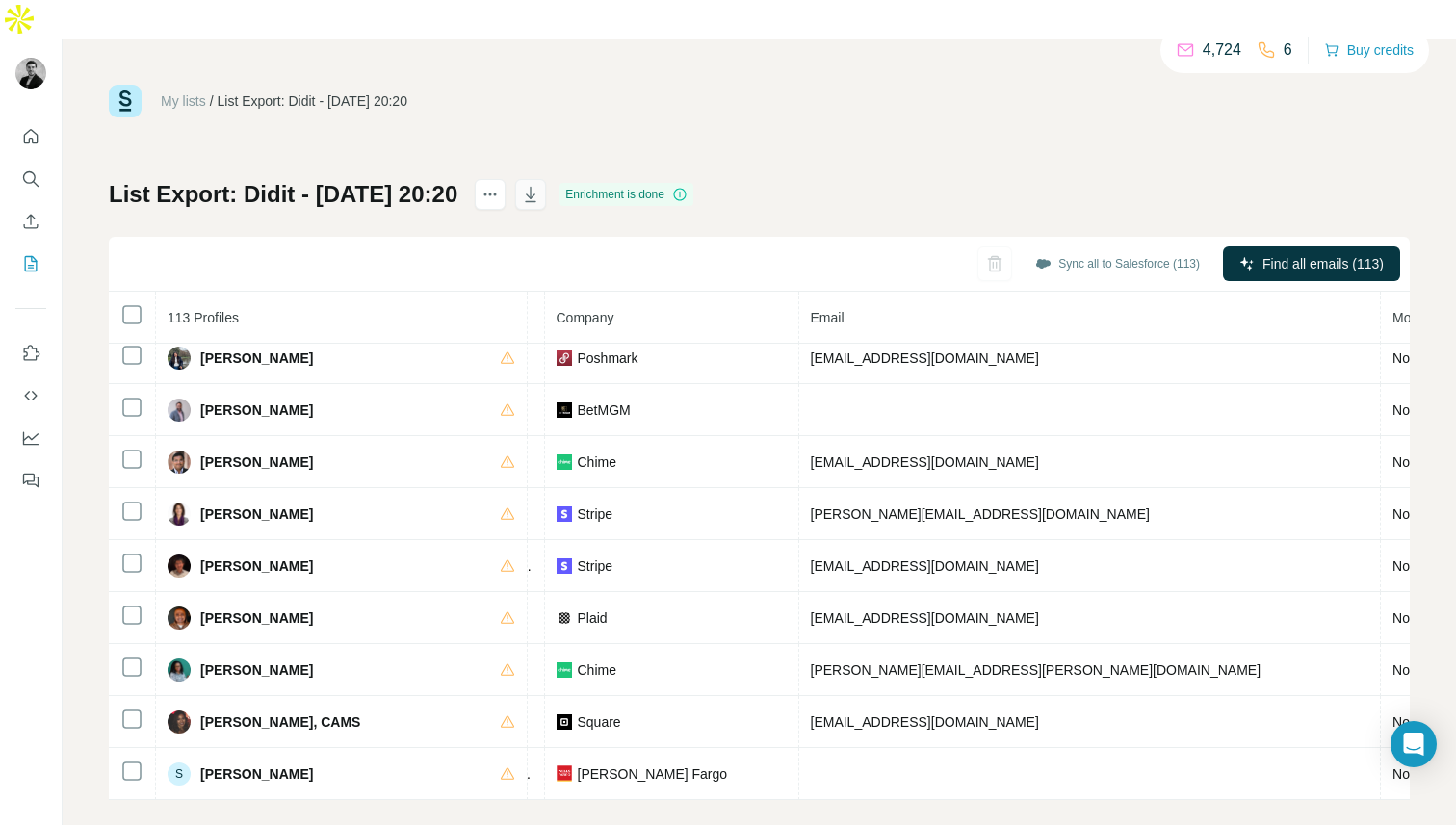
click at [540, 185] on icon "button" at bounding box center [530, 195] width 20 height 20
click at [646, 85] on div "My lists / List Export: Didit - [DATE] 20:20 4,724 6 Buy credits" at bounding box center [758, 101] width 1300 height 33
